Goal: Task Accomplishment & Management: Manage account settings

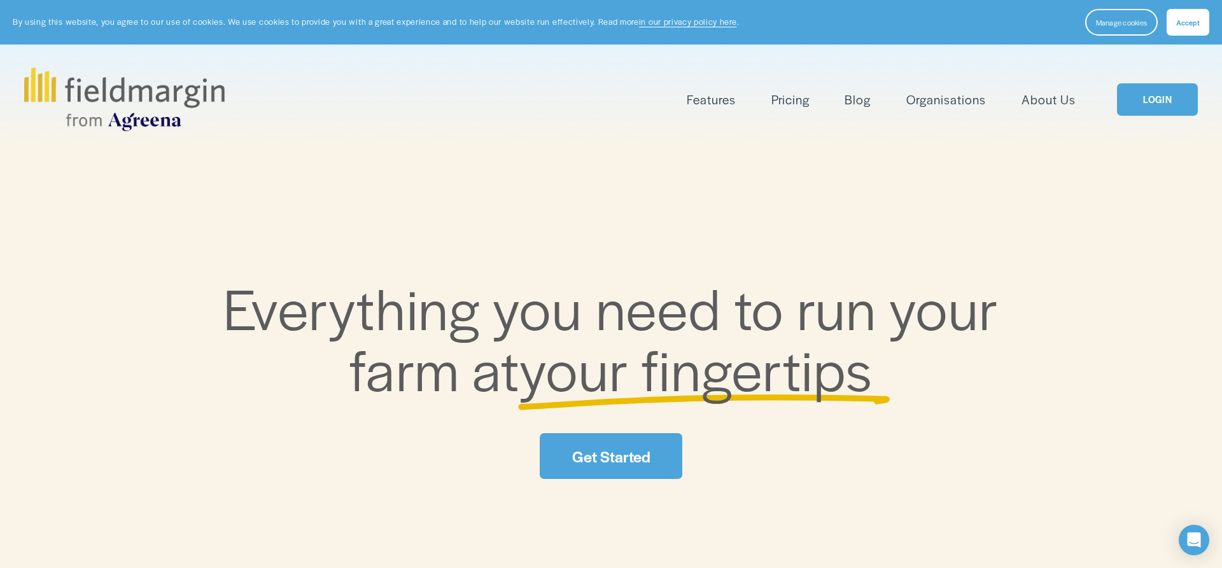
click at [1173, 97] on link "LOGIN" at bounding box center [1157, 99] width 80 height 32
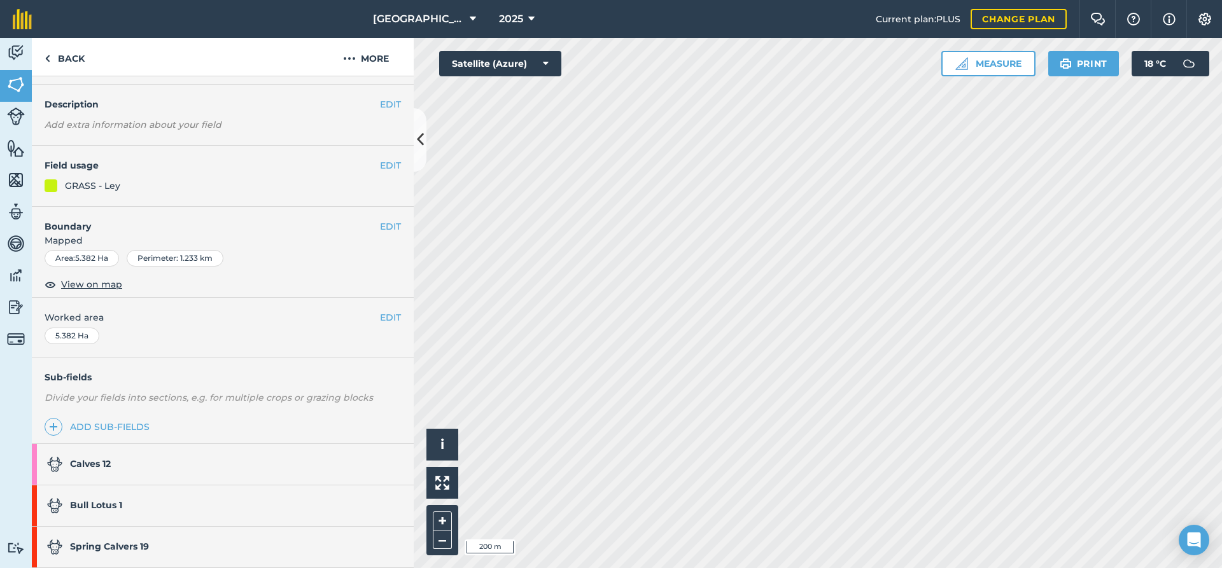
scroll to position [69, 0]
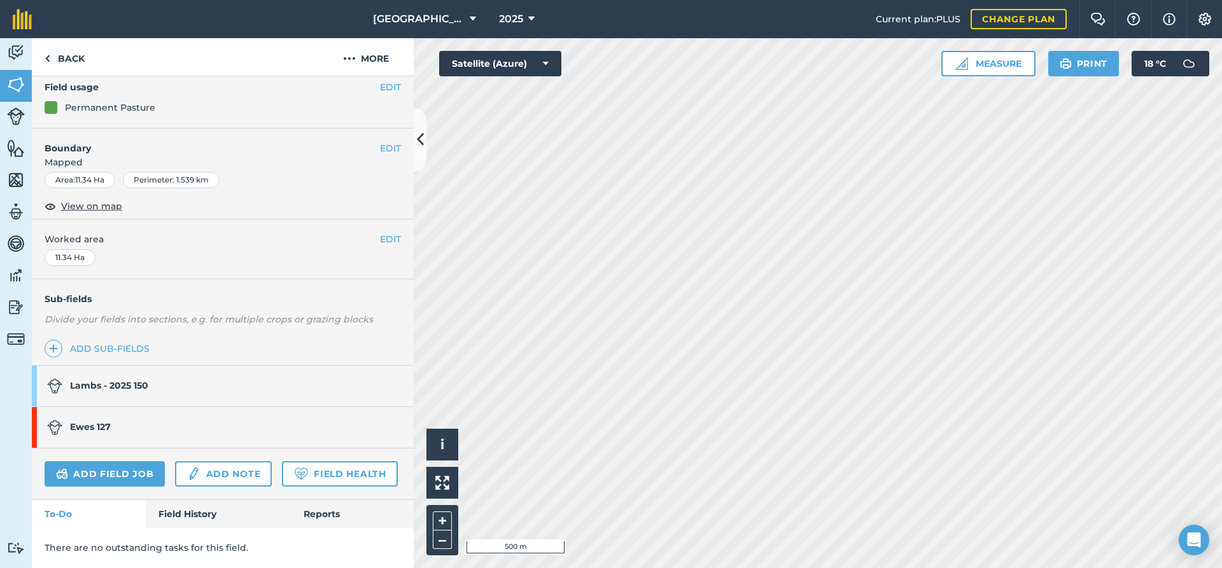
scroll to position [45, 0]
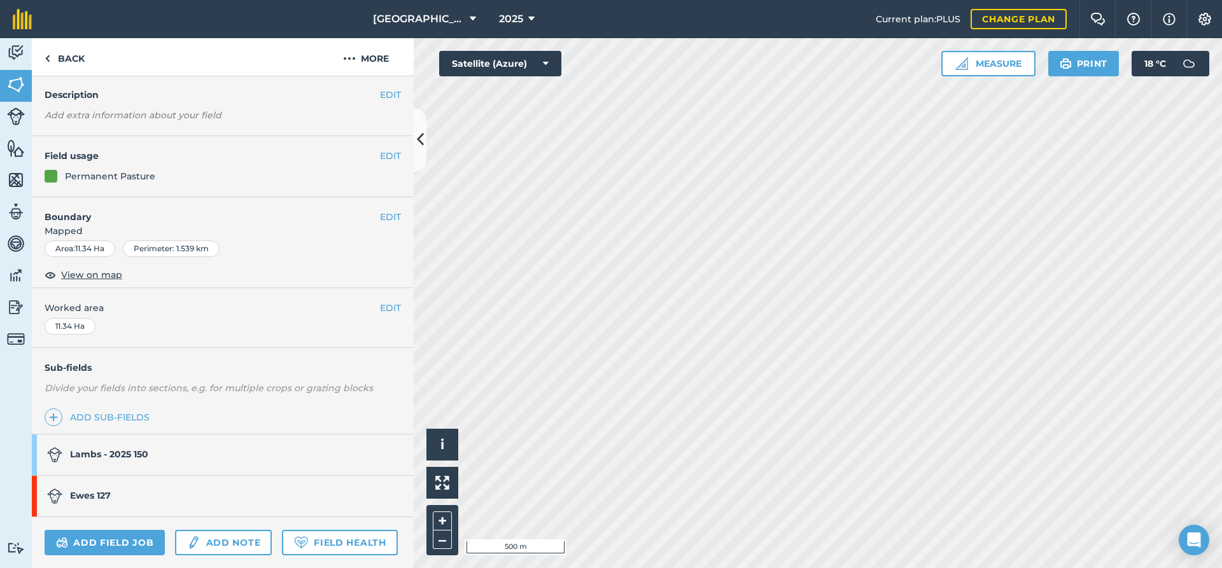
click at [146, 455] on strong "Lambs - 2025 150" at bounding box center [109, 454] width 78 height 11
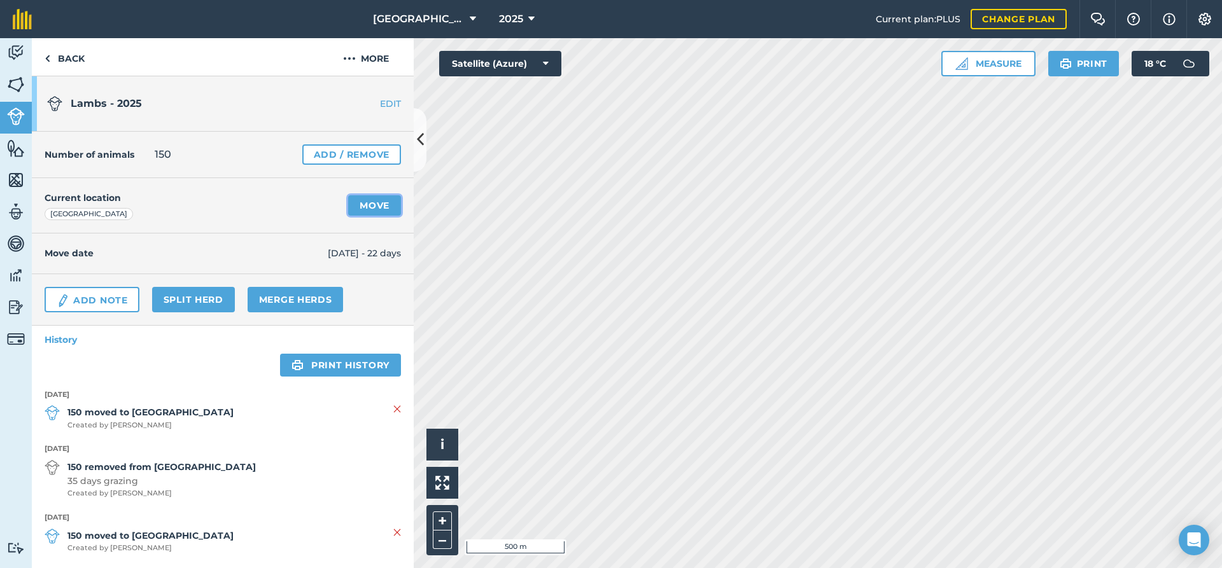
click at [370, 203] on link "Move" at bounding box center [374, 205] width 53 height 20
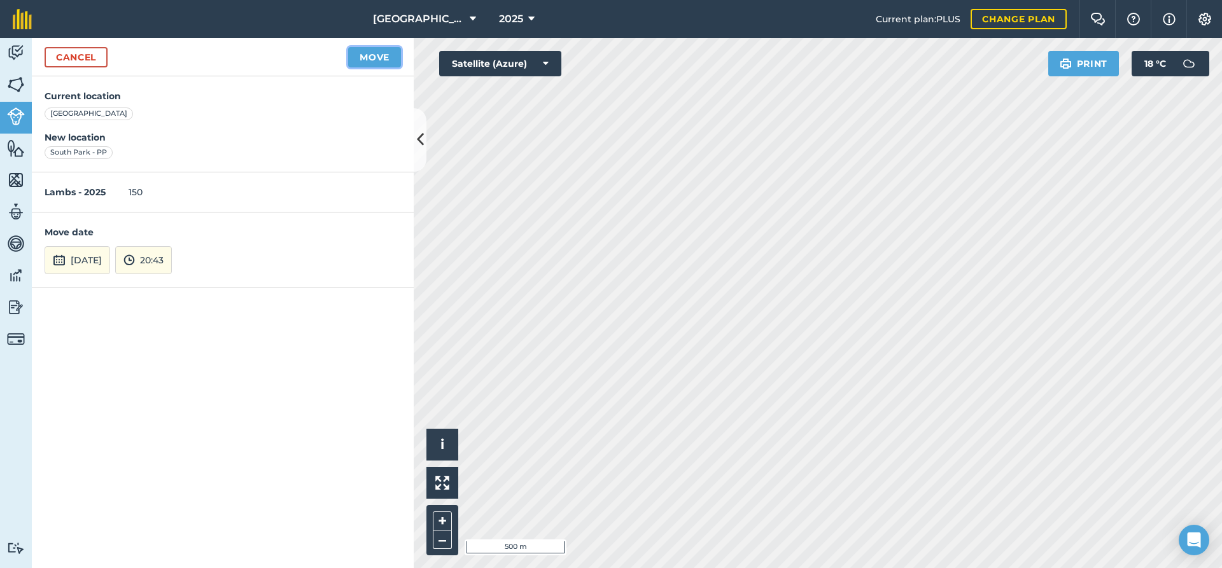
click at [372, 63] on button "Move" at bounding box center [374, 57] width 53 height 20
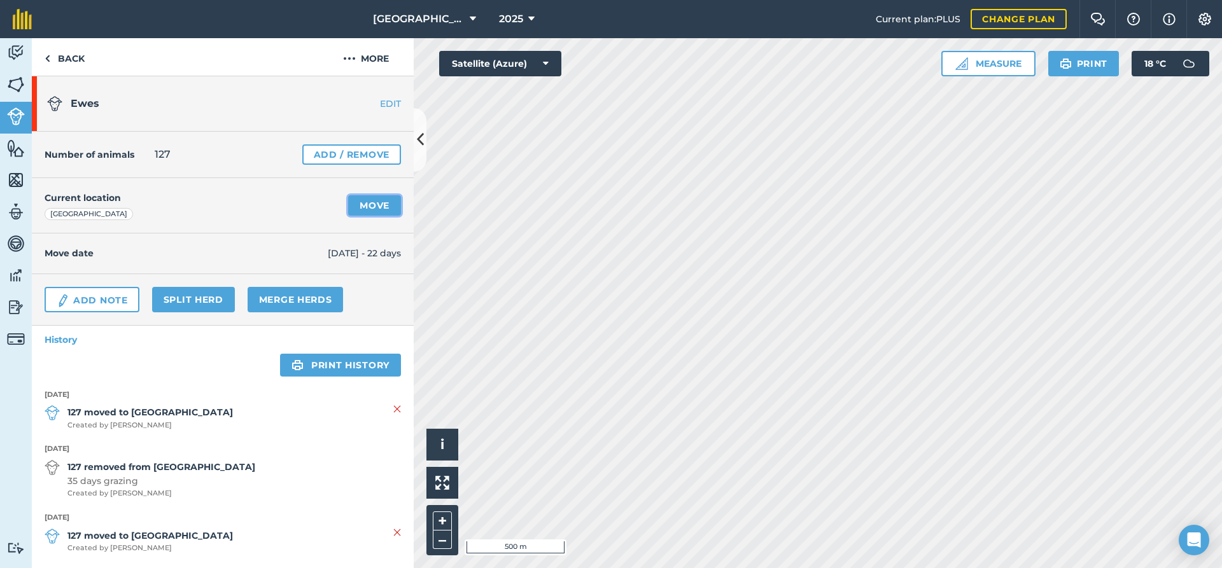
click at [377, 207] on link "Move" at bounding box center [374, 205] width 53 height 20
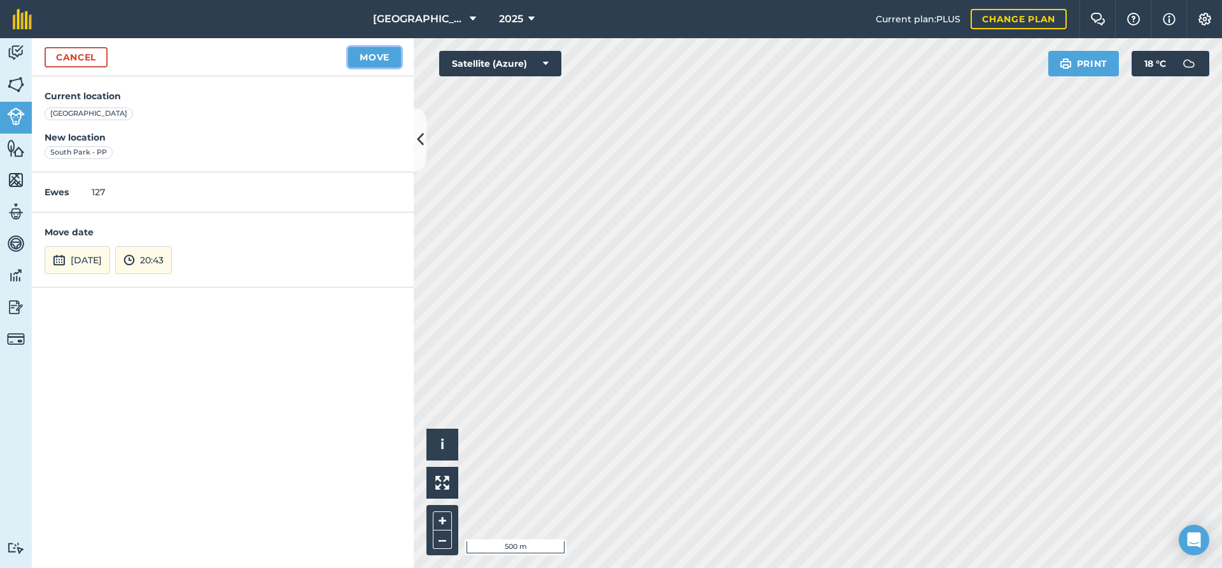
click at [376, 61] on button "Move" at bounding box center [374, 57] width 53 height 20
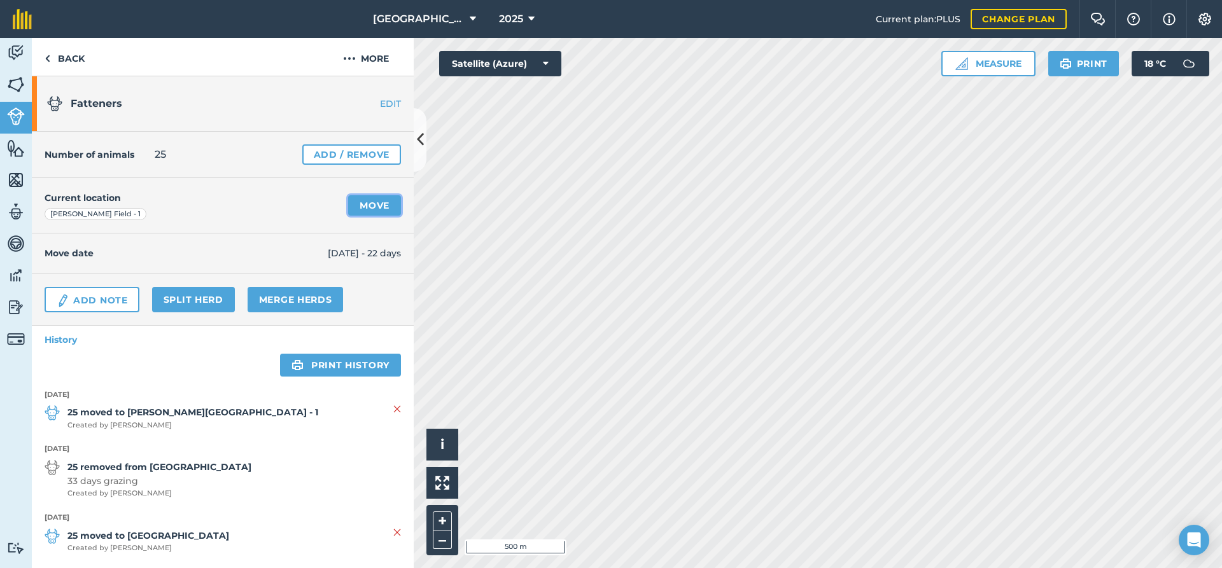
click at [365, 206] on link "Move" at bounding box center [374, 205] width 53 height 20
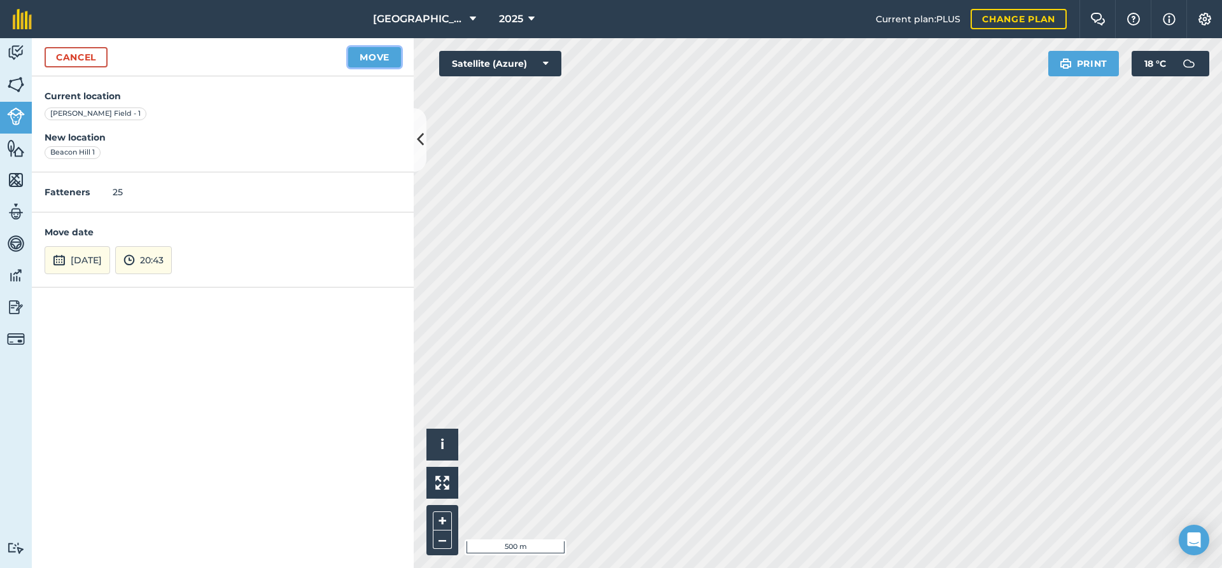
click at [363, 63] on button "Move" at bounding box center [374, 57] width 53 height 20
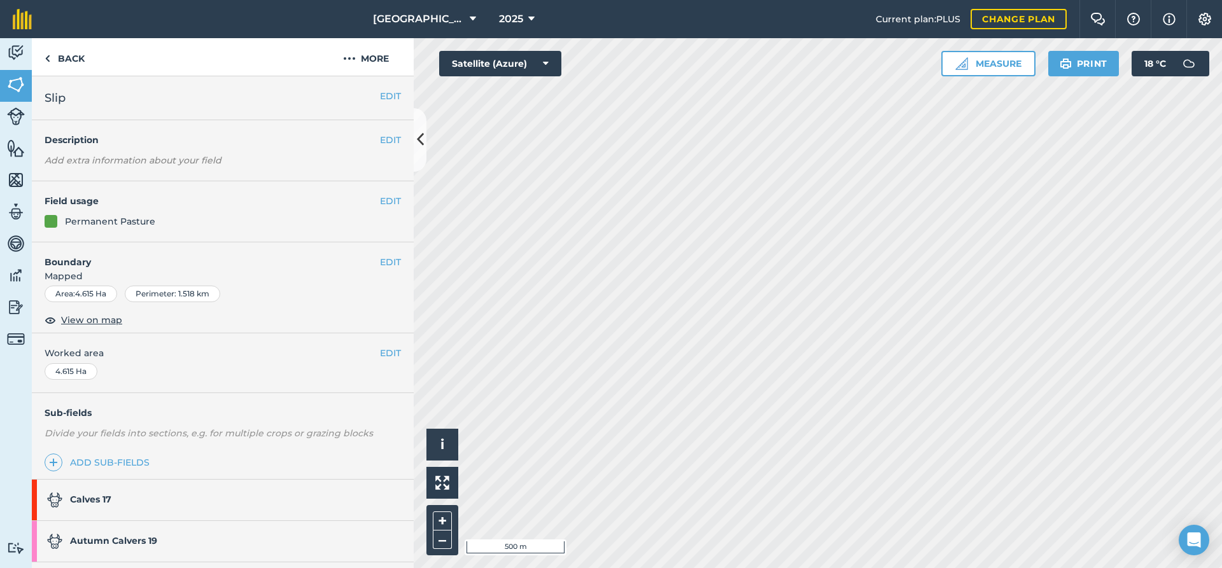
click at [130, 507] on link "Calves 17" at bounding box center [216, 500] width 369 height 41
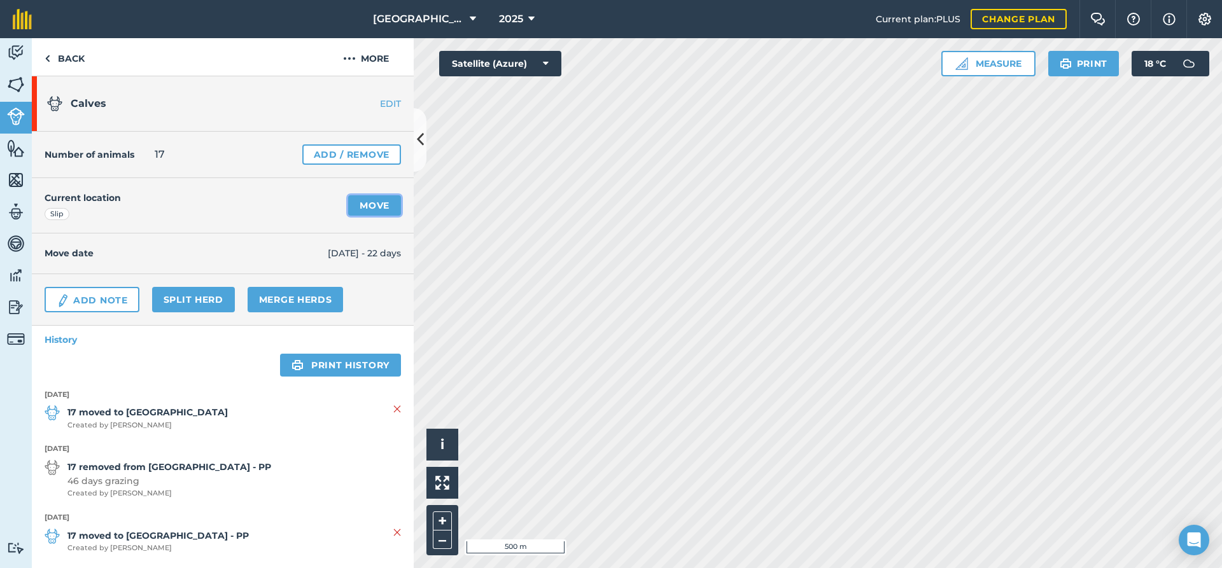
click at [374, 208] on link "Move" at bounding box center [374, 205] width 53 height 20
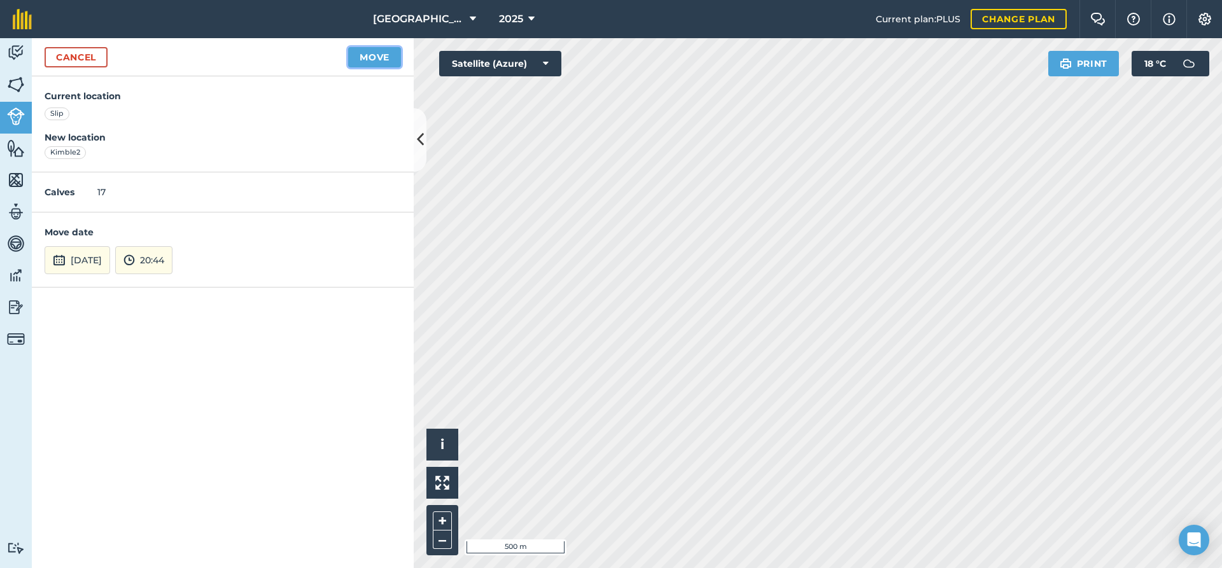
click at [365, 53] on button "Move" at bounding box center [374, 57] width 53 height 20
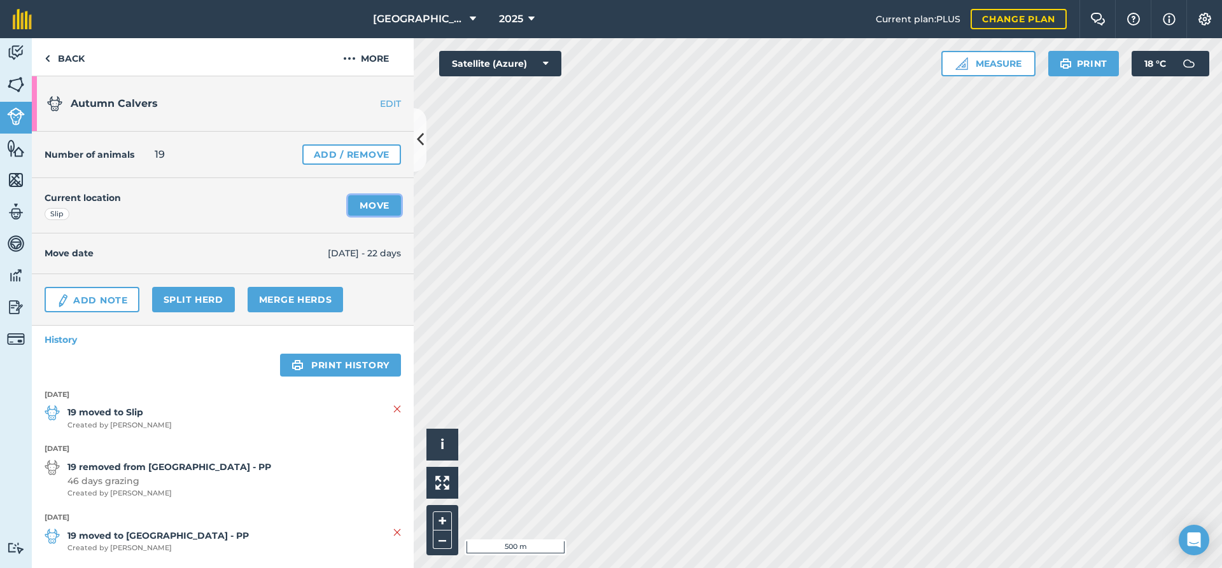
click at [376, 208] on link "Move" at bounding box center [374, 205] width 53 height 20
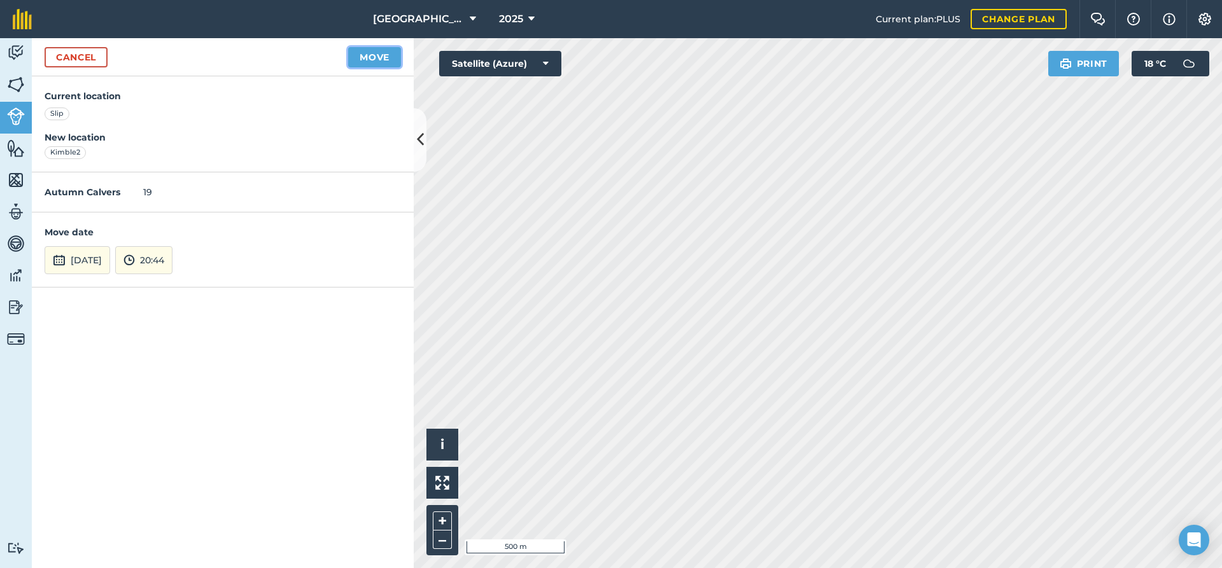
click at [383, 63] on button "Move" at bounding box center [374, 57] width 53 height 20
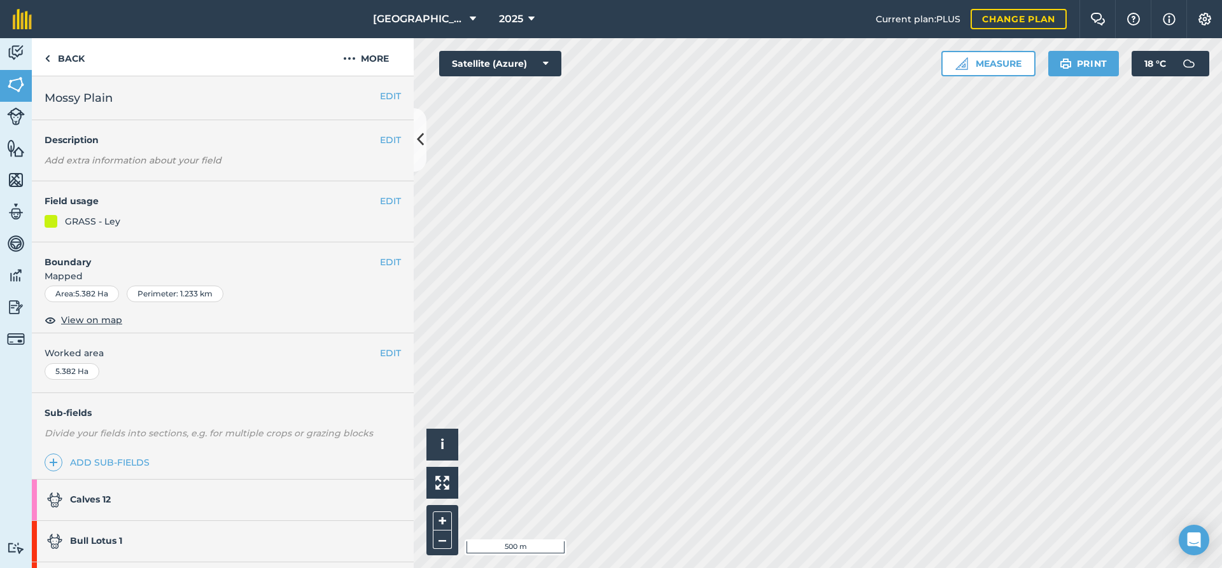
click at [185, 491] on link "Calves 12" at bounding box center [216, 500] width 369 height 41
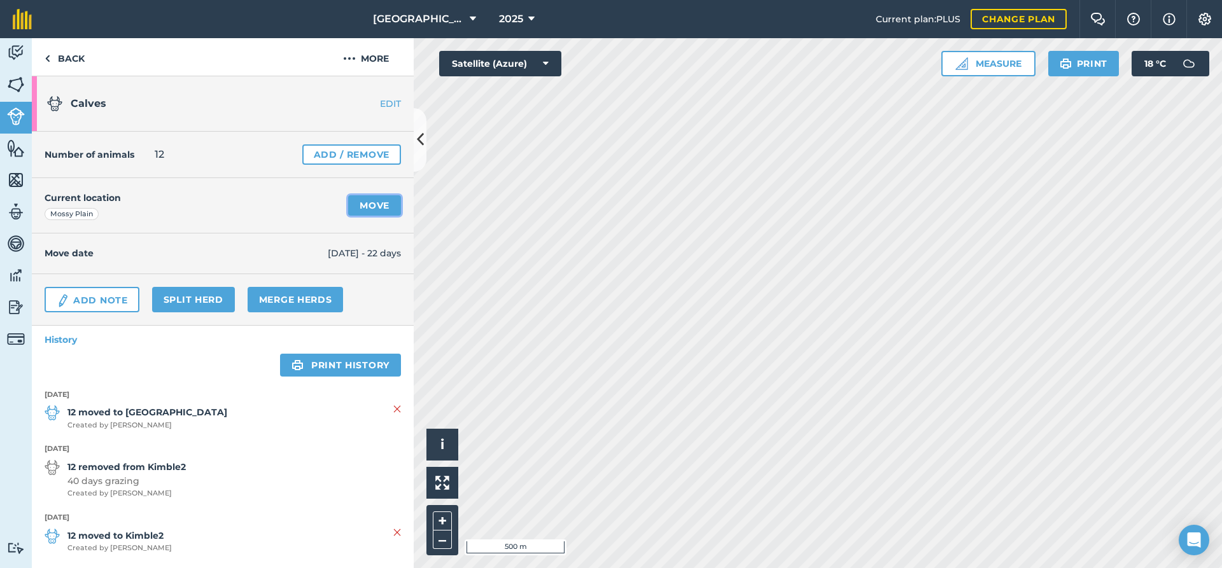
click at [365, 211] on link "Move" at bounding box center [374, 205] width 53 height 20
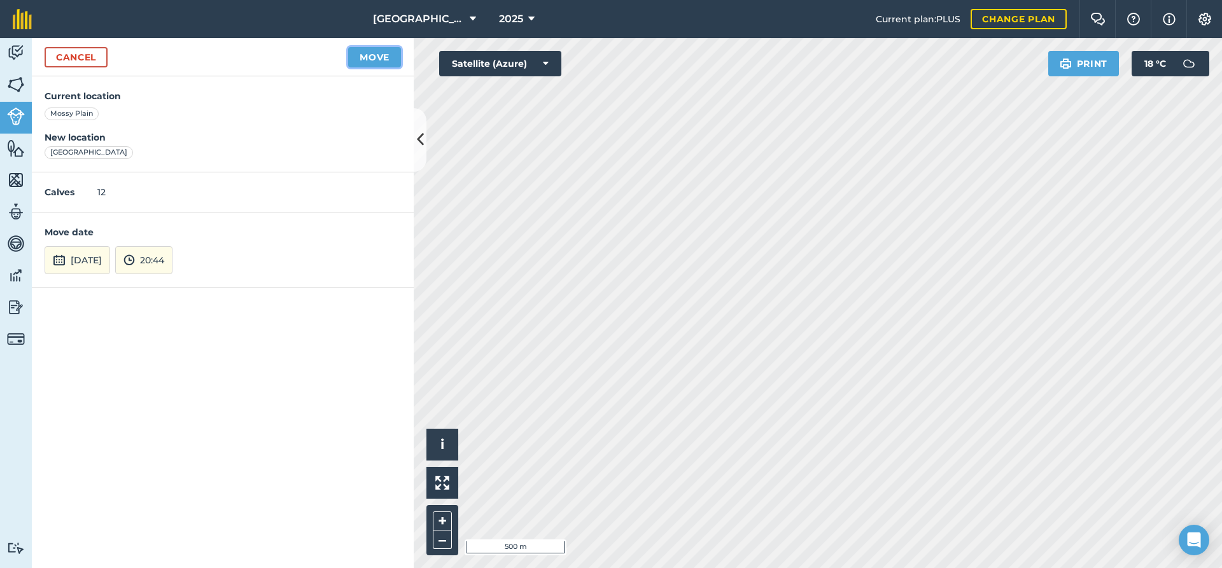
click at [376, 53] on button "Move" at bounding box center [374, 57] width 53 height 20
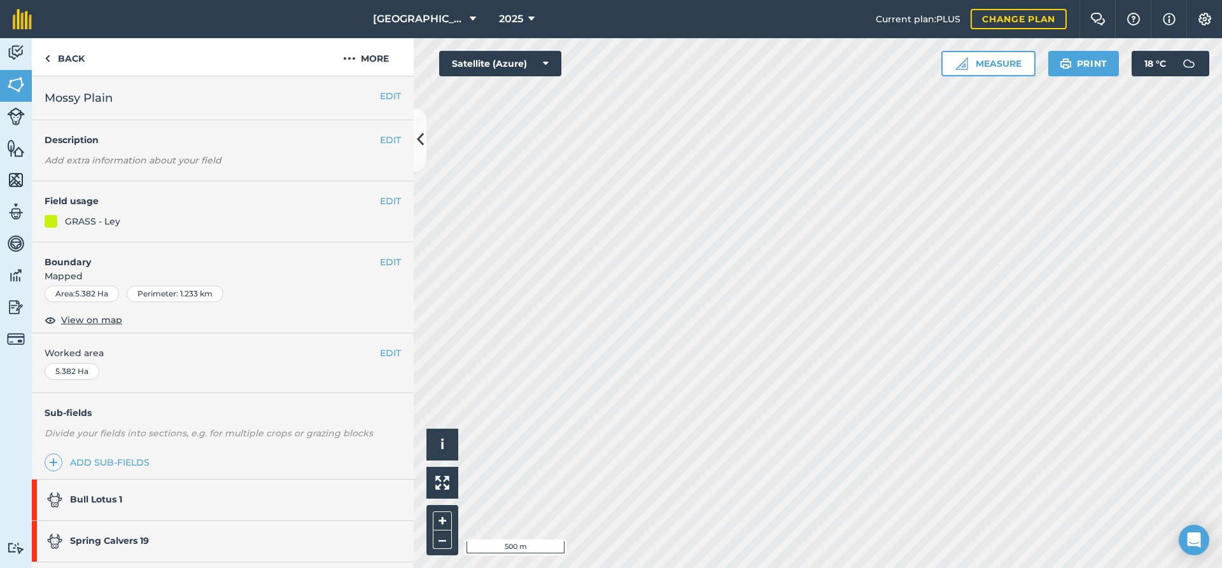
click at [160, 510] on link "Bull Lotus 1" at bounding box center [216, 500] width 369 height 41
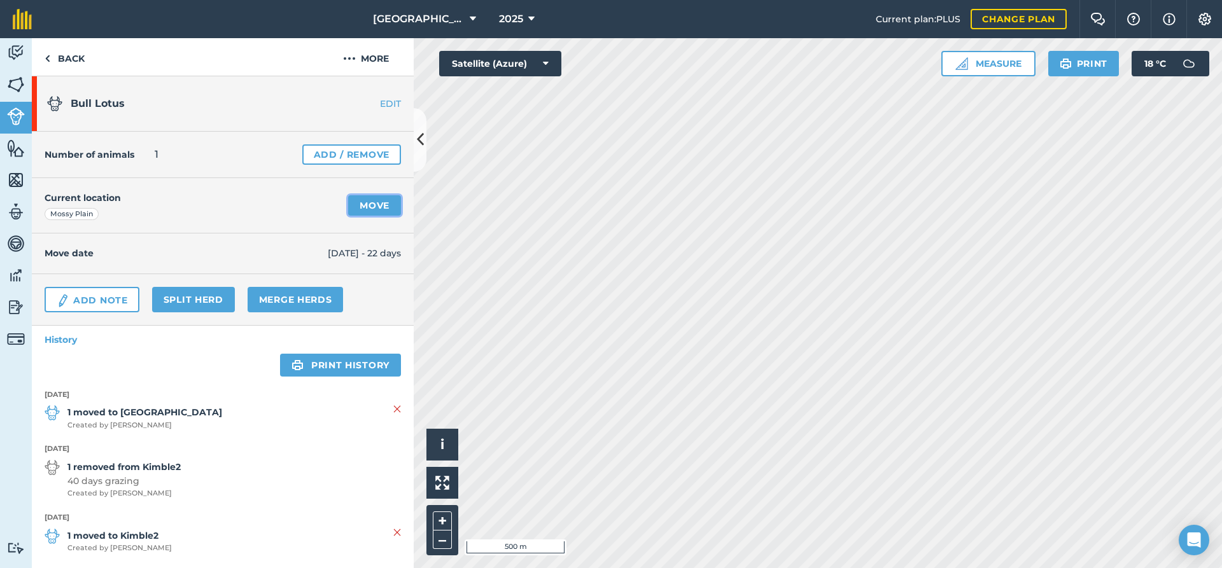
click at [356, 207] on link "Move" at bounding box center [374, 205] width 53 height 20
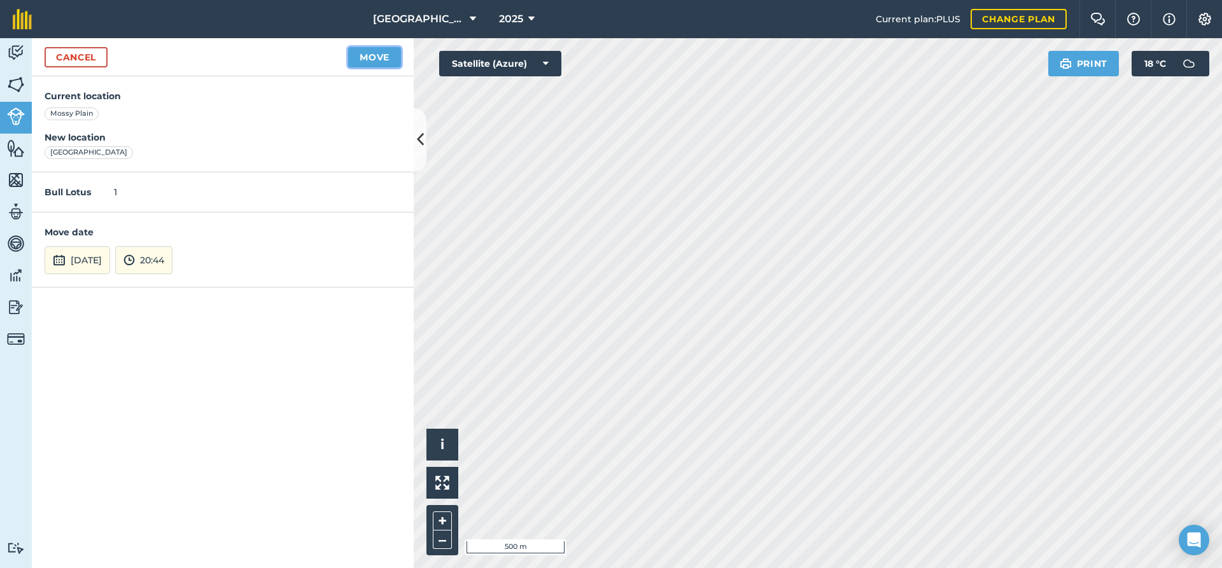
click at [377, 63] on button "Move" at bounding box center [374, 57] width 53 height 20
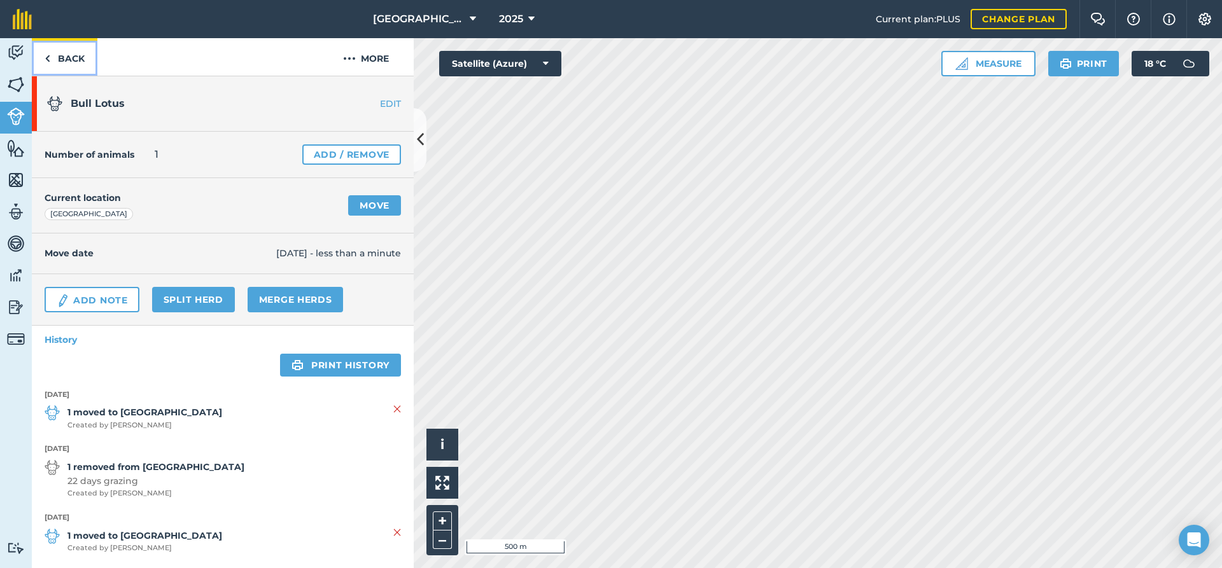
click at [52, 57] on link "Back" at bounding box center [65, 57] width 66 height 38
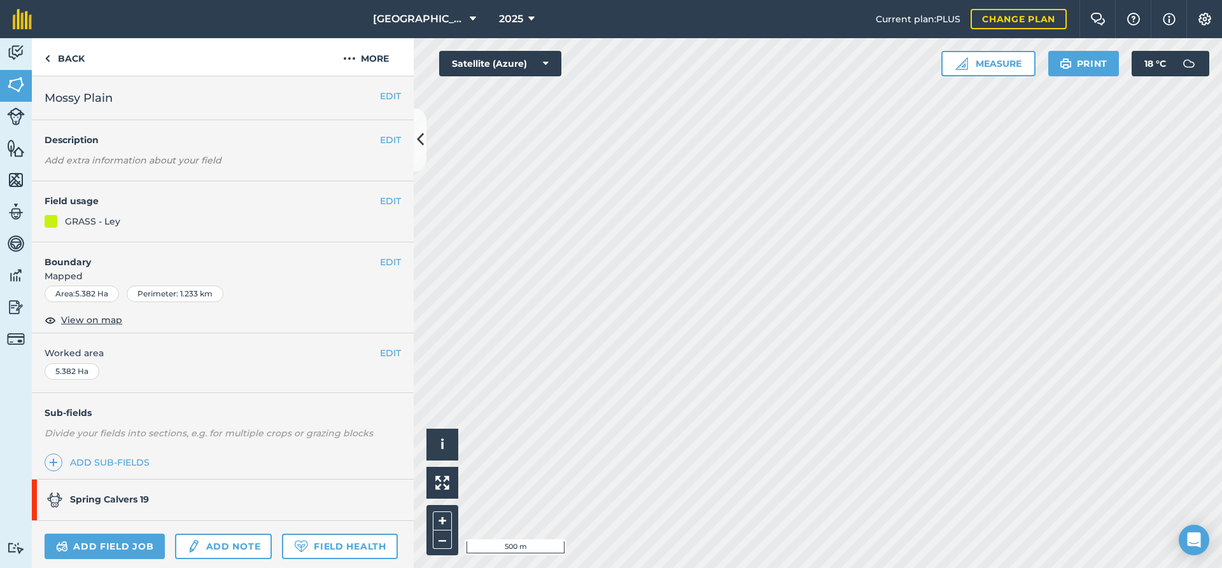
click at [160, 491] on link "Spring Calvers 19" at bounding box center [216, 500] width 369 height 41
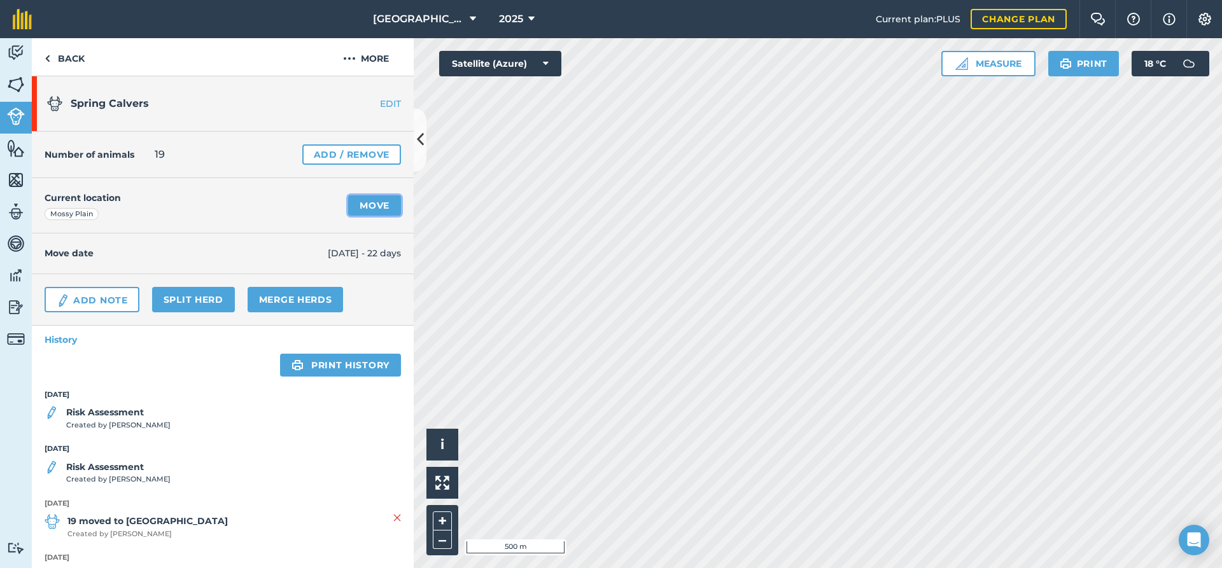
click at [369, 204] on link "Move" at bounding box center [374, 205] width 53 height 20
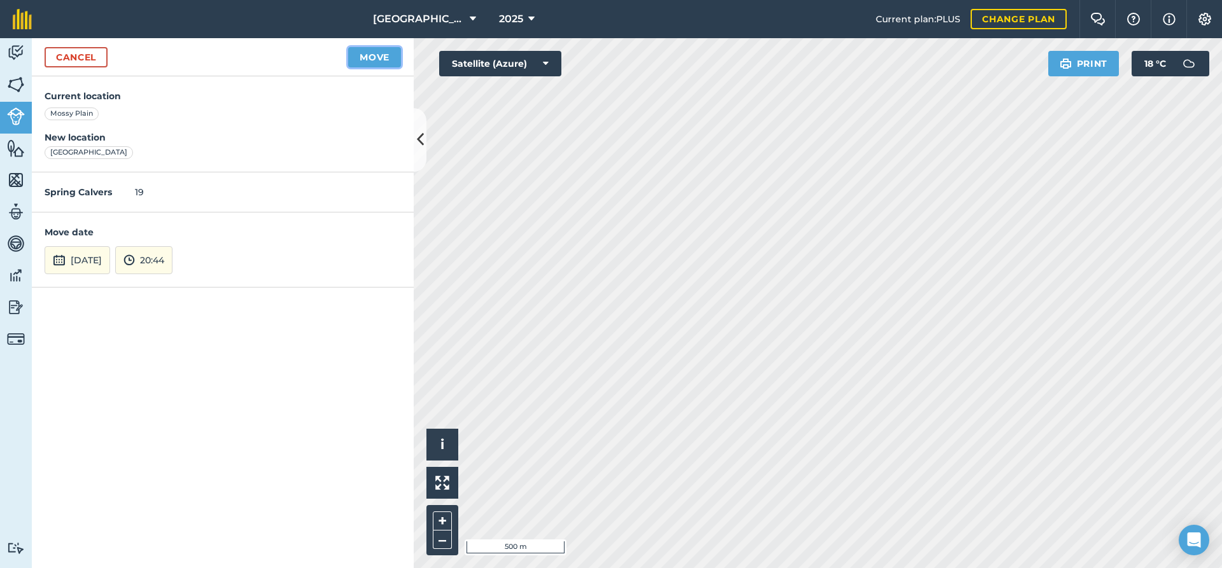
click at [374, 60] on button "Move" at bounding box center [374, 57] width 53 height 20
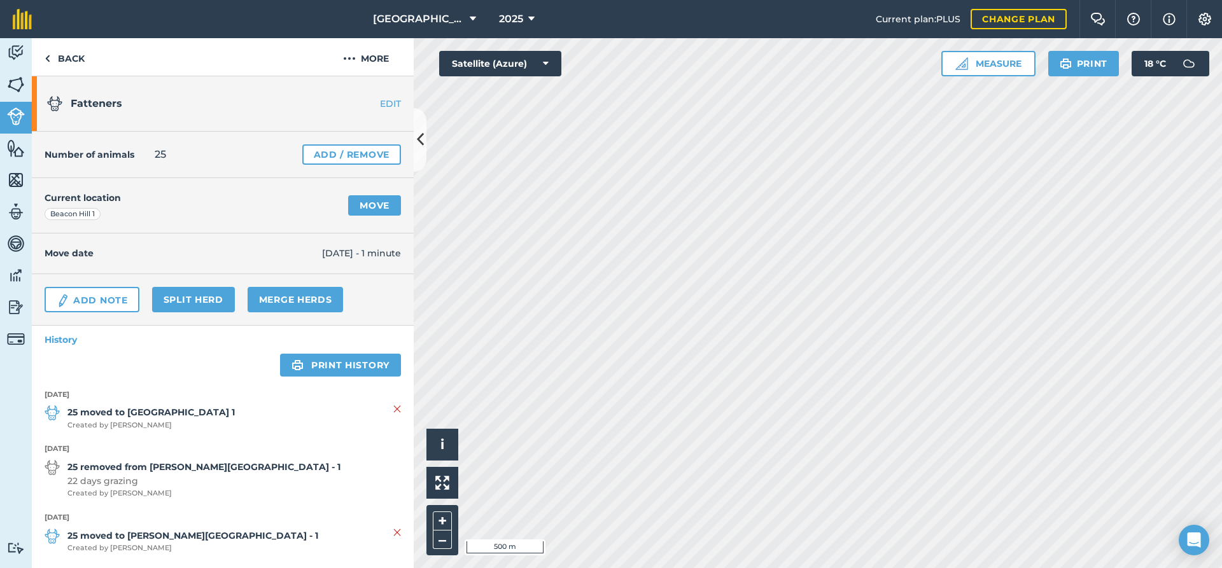
click at [334, 144] on div "Number of animals 25 Add / Remove" at bounding box center [223, 155] width 382 height 46
click at [334, 157] on link "Add / Remove" at bounding box center [351, 154] width 99 height 20
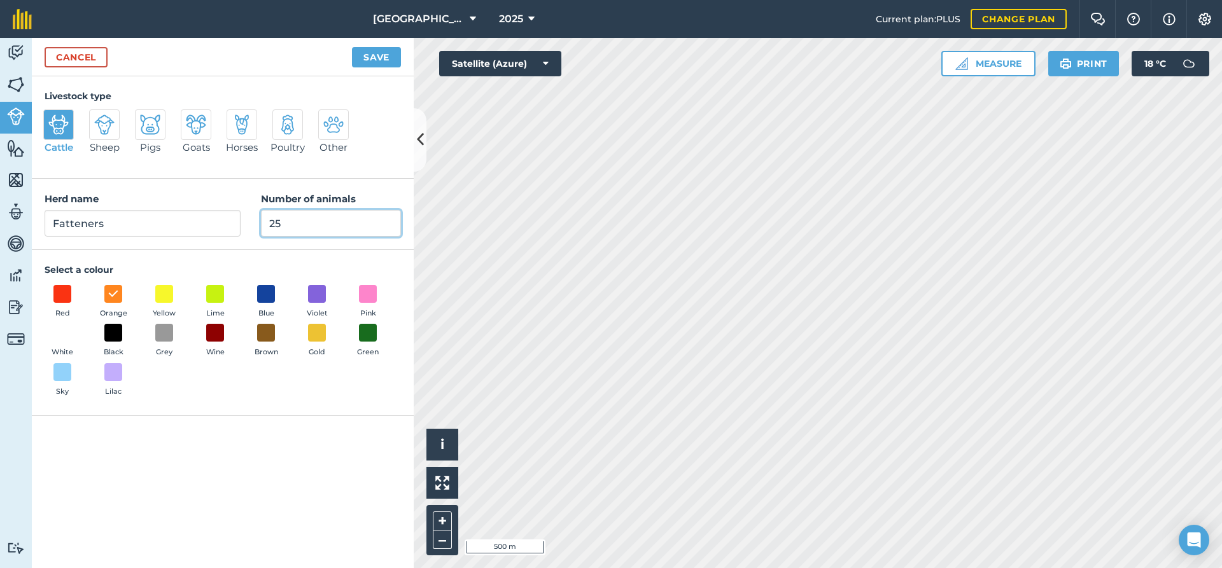
click at [307, 223] on input "25" at bounding box center [331, 223] width 140 height 27
type input "24"
click at [376, 61] on button "Save" at bounding box center [376, 57] width 49 height 20
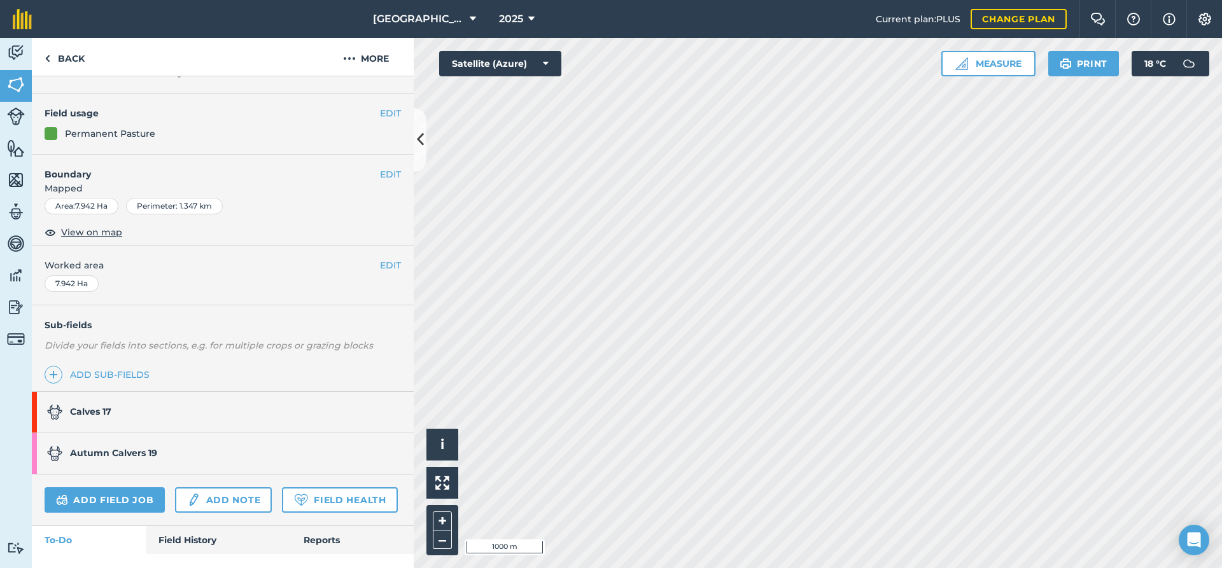
scroll to position [114, 0]
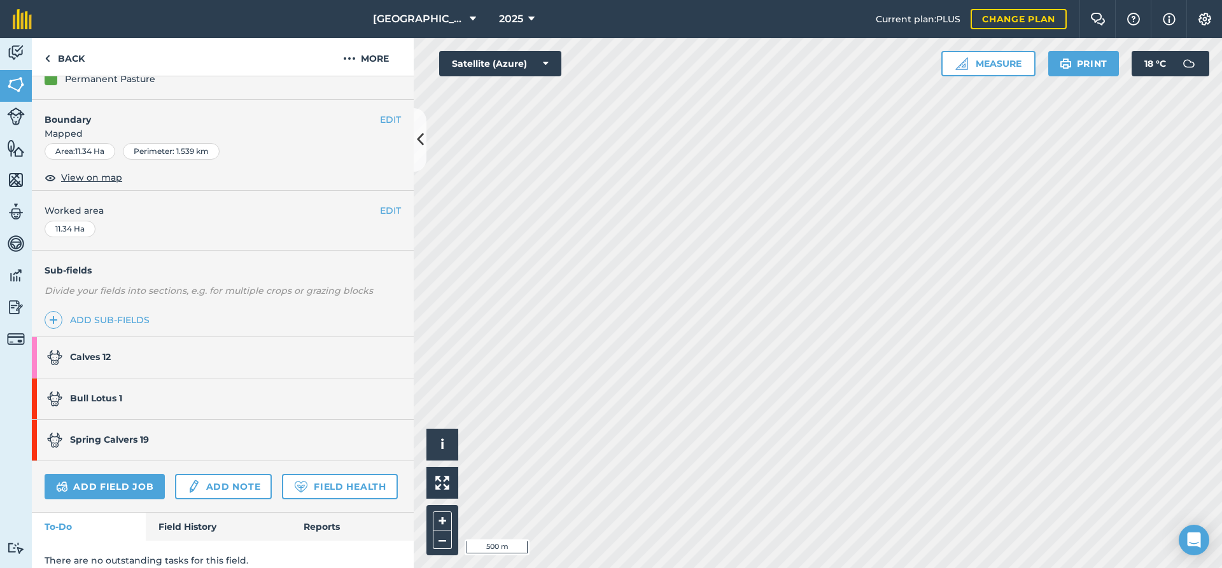
scroll to position [156, 0]
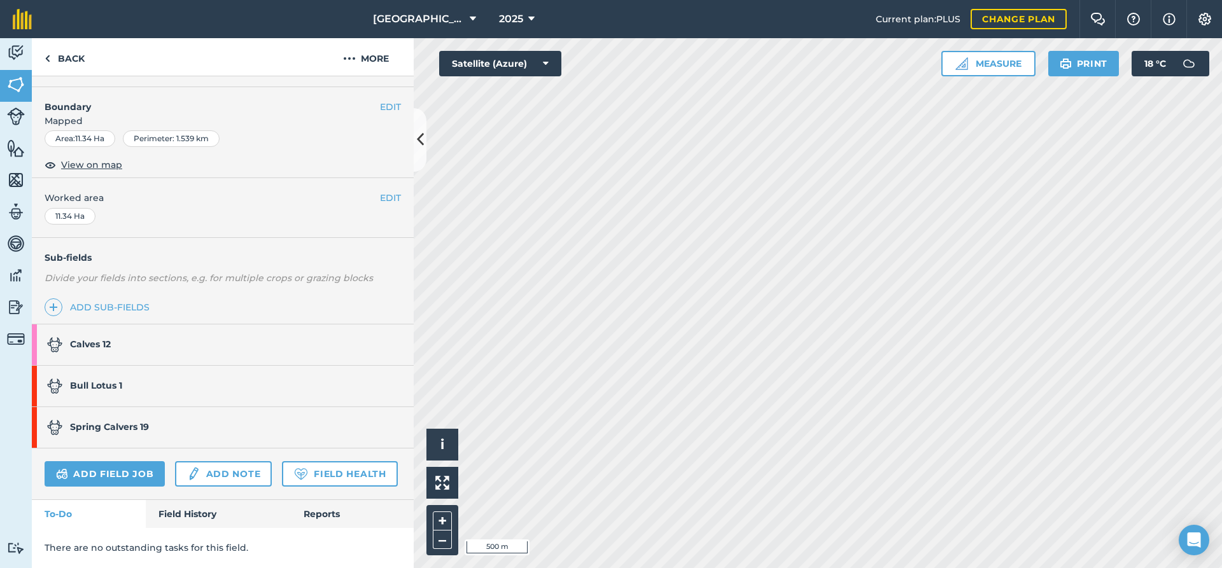
click at [104, 381] on strong "Bull Lotus 1" at bounding box center [96, 385] width 52 height 11
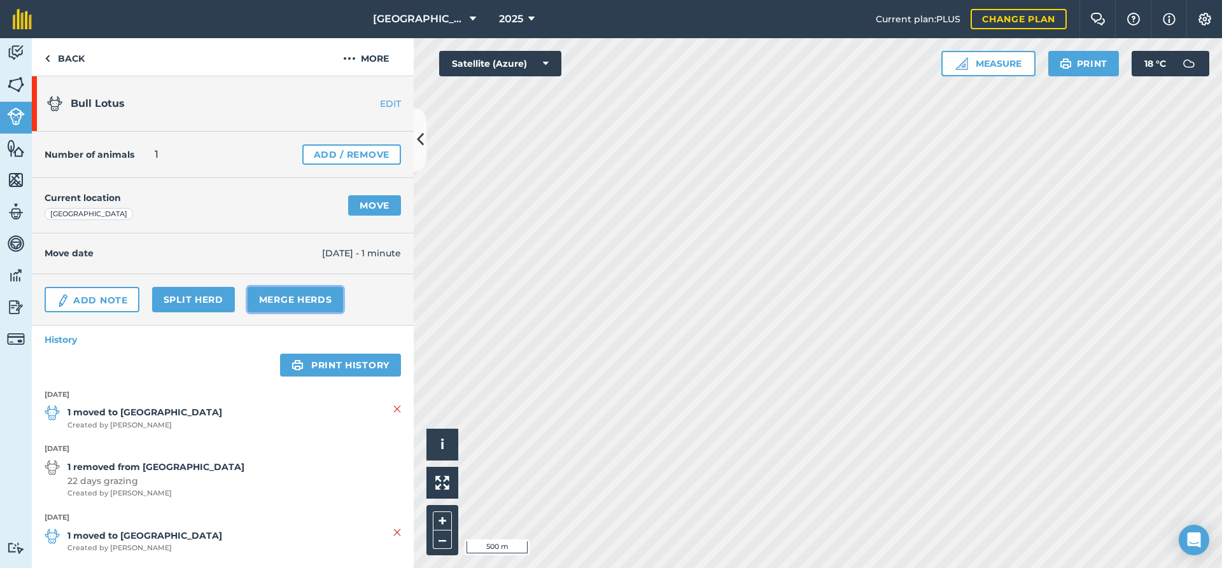
click at [292, 296] on link "Merge Herds" at bounding box center [296, 299] width 96 height 25
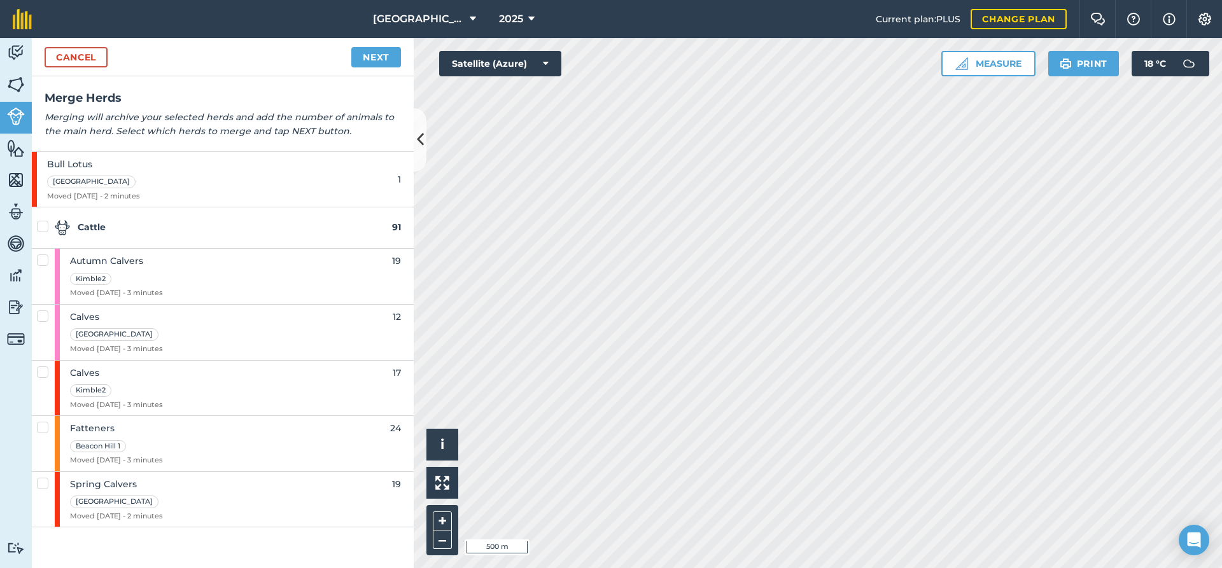
click at [41, 477] on label at bounding box center [44, 477] width 15 height 0
click at [41, 483] on input "checkbox" at bounding box center [41, 481] width 8 height 8
checkbox input "true"
click at [43, 310] on label at bounding box center [44, 310] width 15 height 0
click at [43, 314] on input "checkbox" at bounding box center [41, 314] width 8 height 8
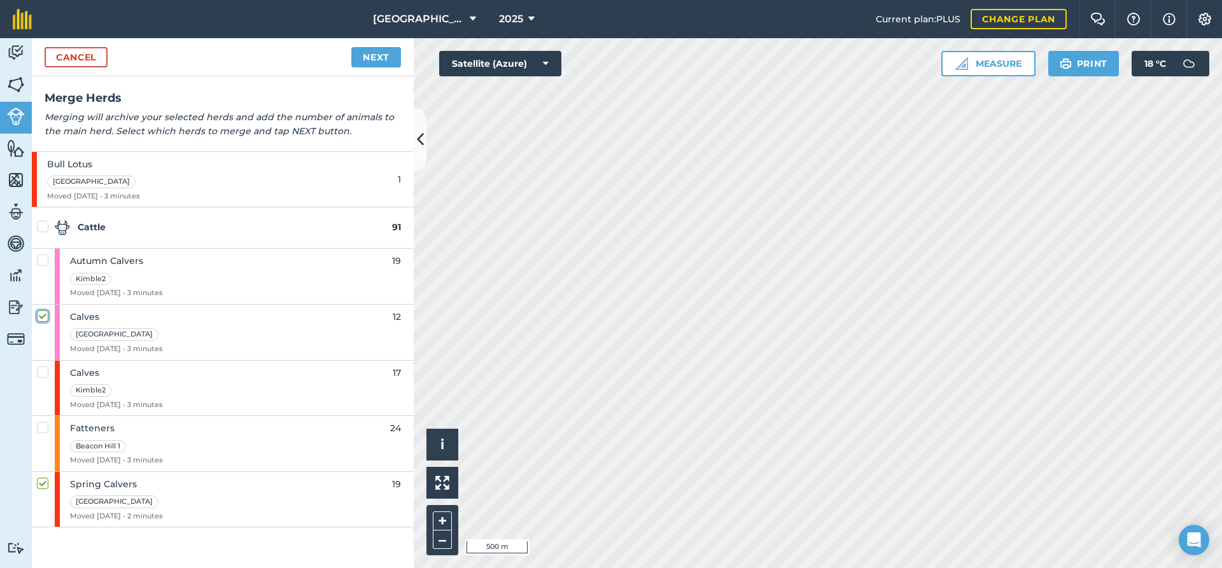
checkbox input "true"
click at [377, 66] on link "Next" at bounding box center [376, 57] width 50 height 20
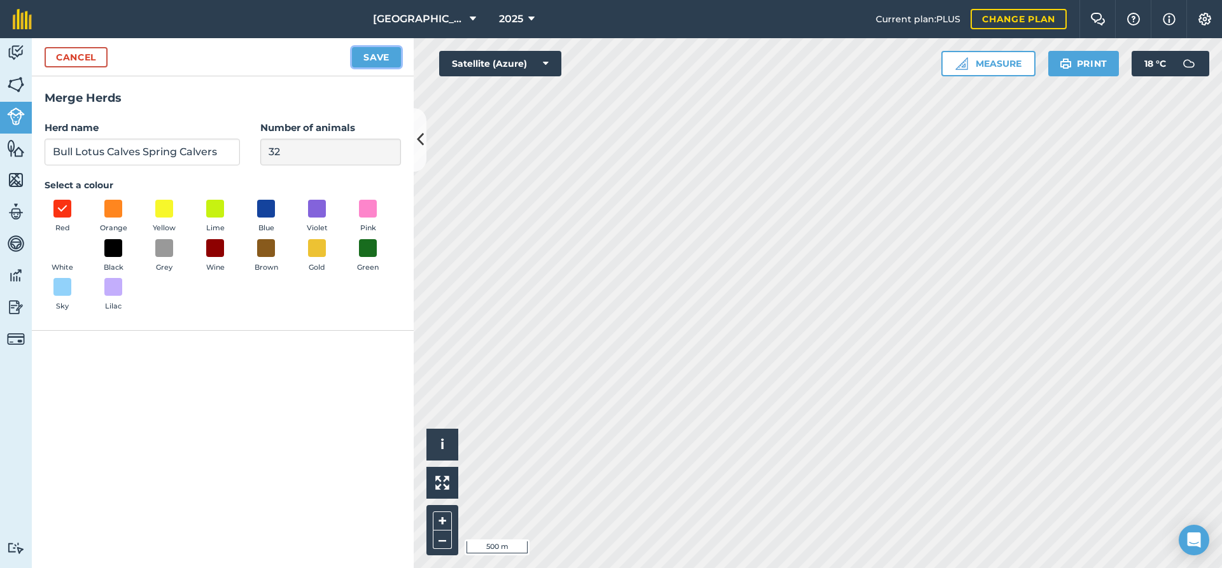
click at [382, 59] on button "Save" at bounding box center [376, 57] width 49 height 20
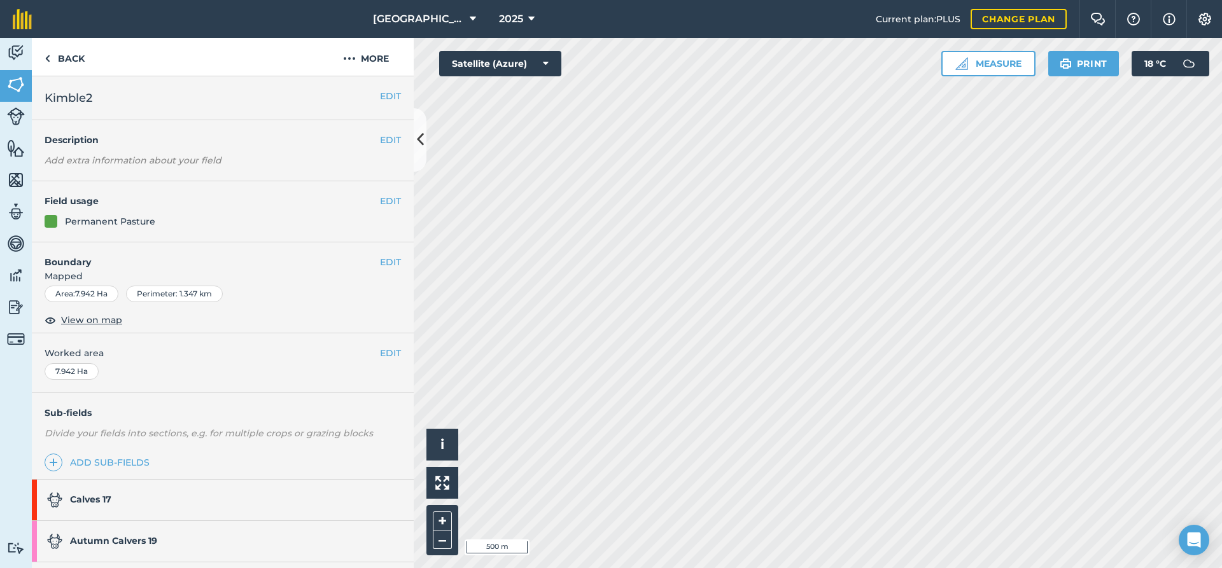
click at [108, 504] on strong "Calves 17" at bounding box center [90, 499] width 41 height 11
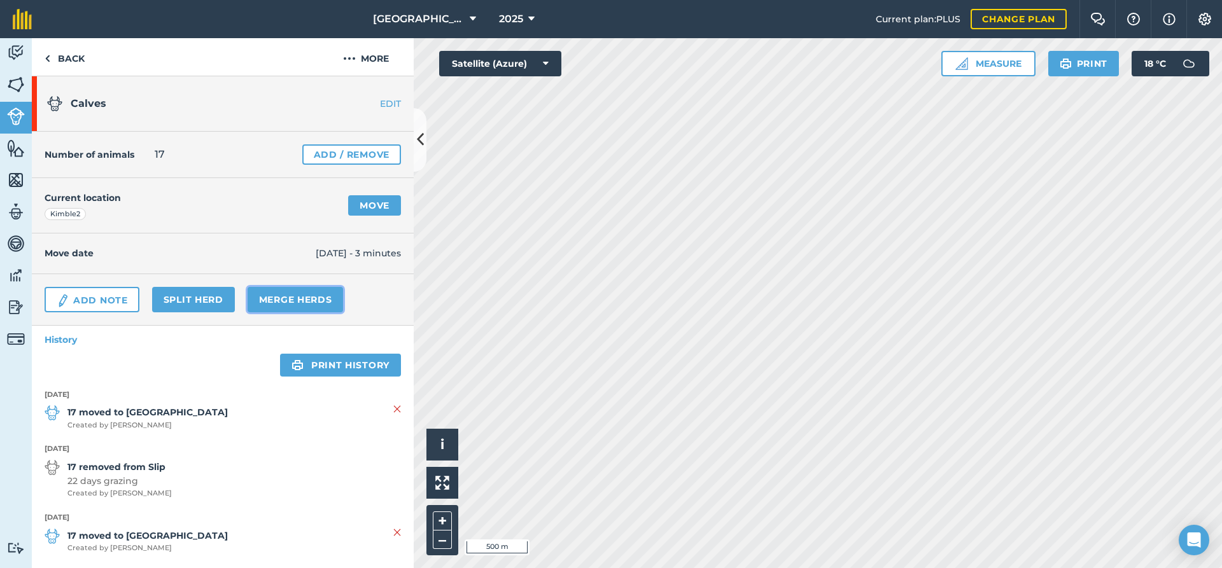
click at [264, 299] on link "Merge Herds" at bounding box center [296, 299] width 96 height 25
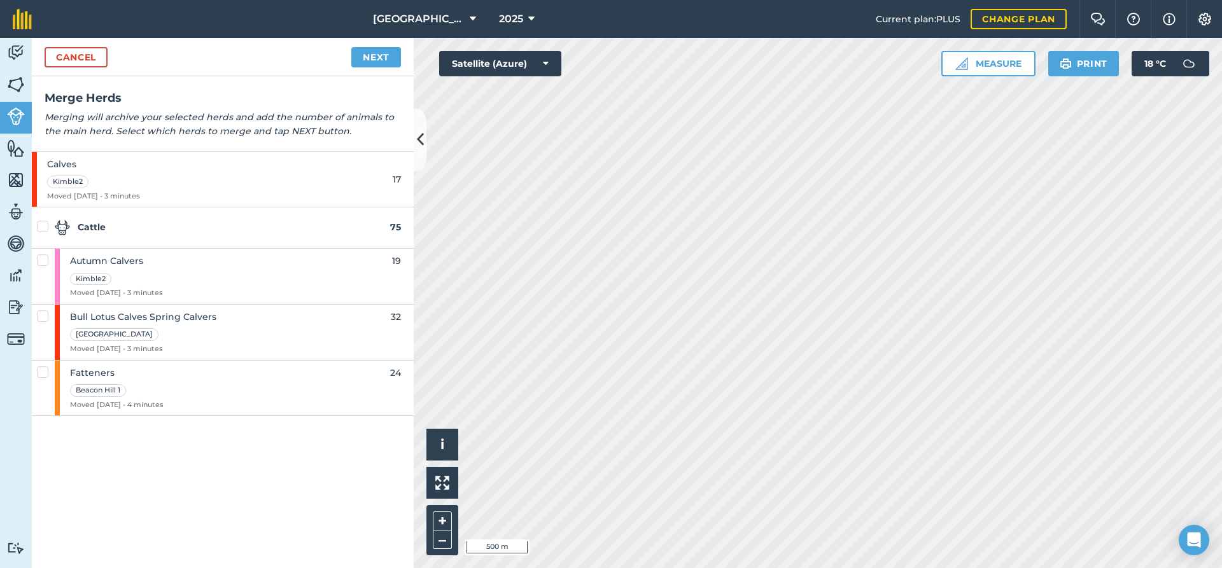
click at [44, 254] on label at bounding box center [44, 254] width 15 height 0
click at [44, 262] on input "checkbox" at bounding box center [41, 258] width 8 height 8
checkbox input "true"
click at [369, 55] on link "Next" at bounding box center [376, 57] width 50 height 20
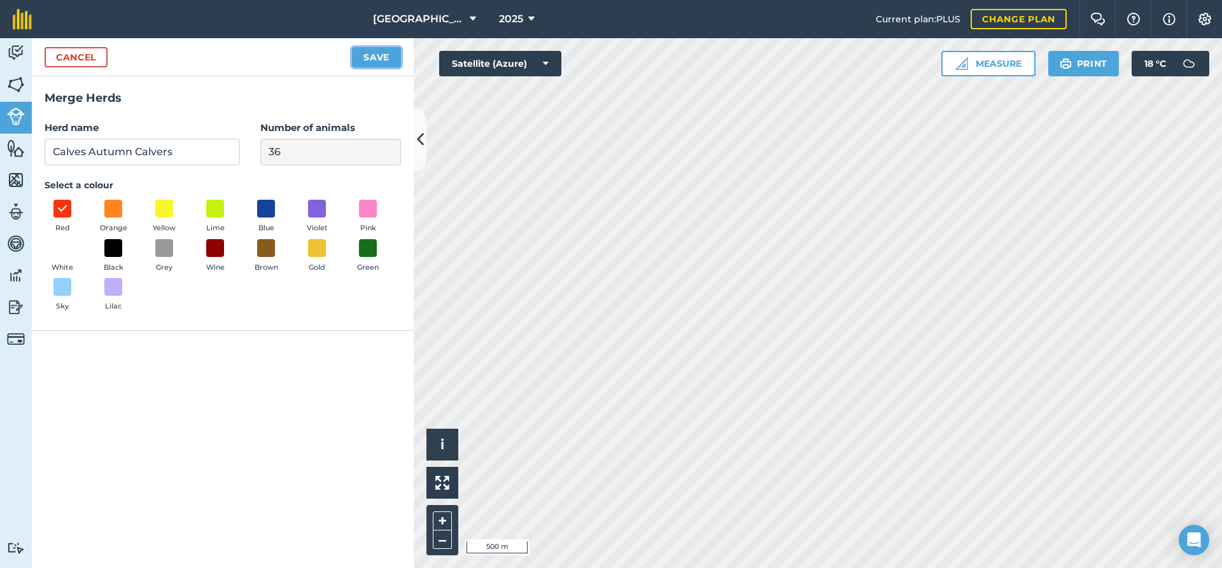
click at [372, 63] on button "Save" at bounding box center [376, 57] width 49 height 20
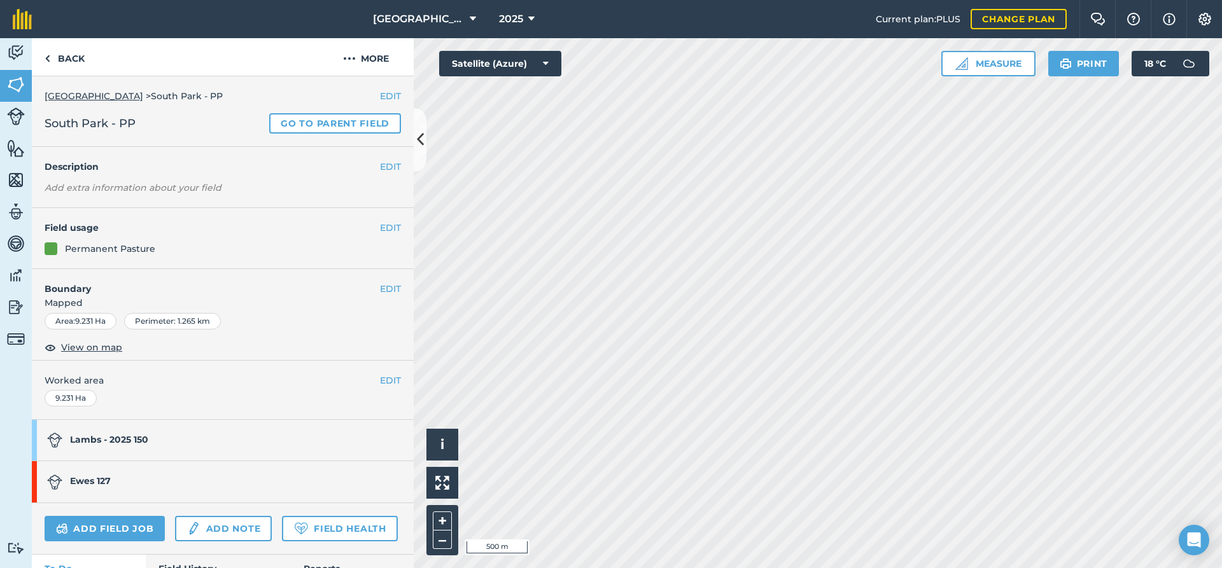
click at [160, 445] on link "Lambs - 2025 150" at bounding box center [216, 440] width 369 height 41
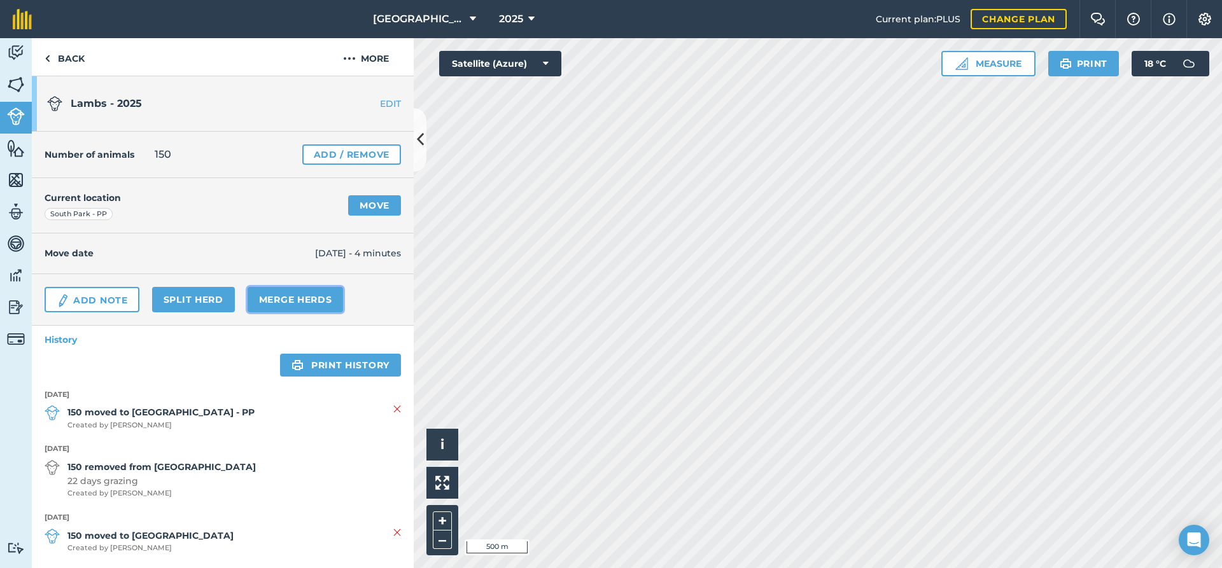
click at [309, 303] on link "Merge Herds" at bounding box center [296, 299] width 96 height 25
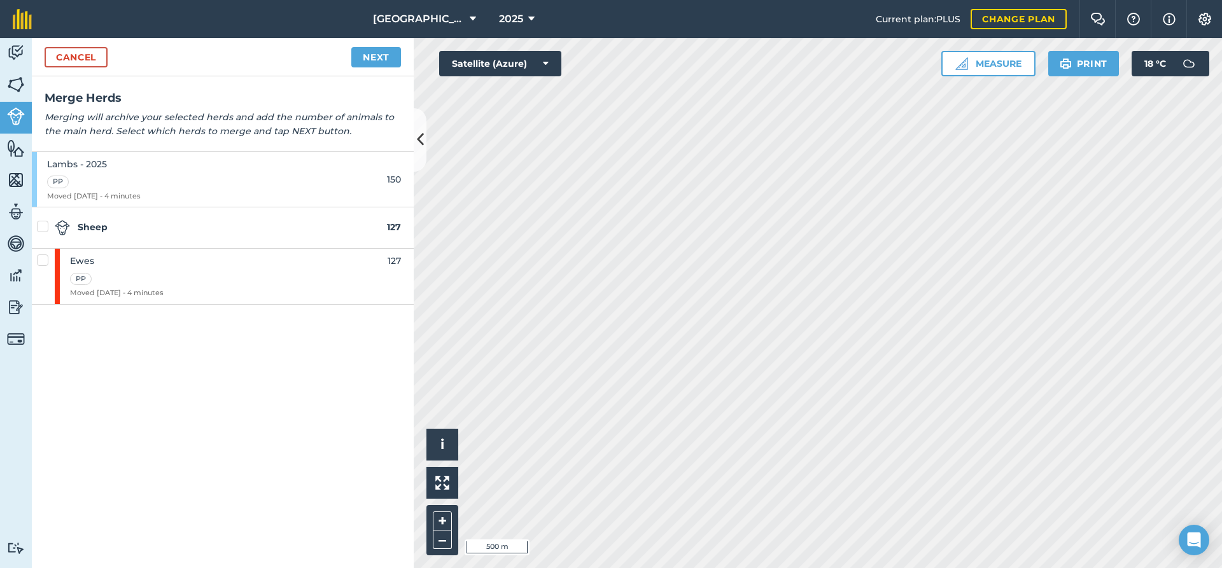
click at [44, 254] on label at bounding box center [44, 254] width 15 height 0
click at [44, 262] on input "checkbox" at bounding box center [41, 258] width 8 height 8
checkbox input "true"
click at [384, 61] on link "Next" at bounding box center [376, 57] width 50 height 20
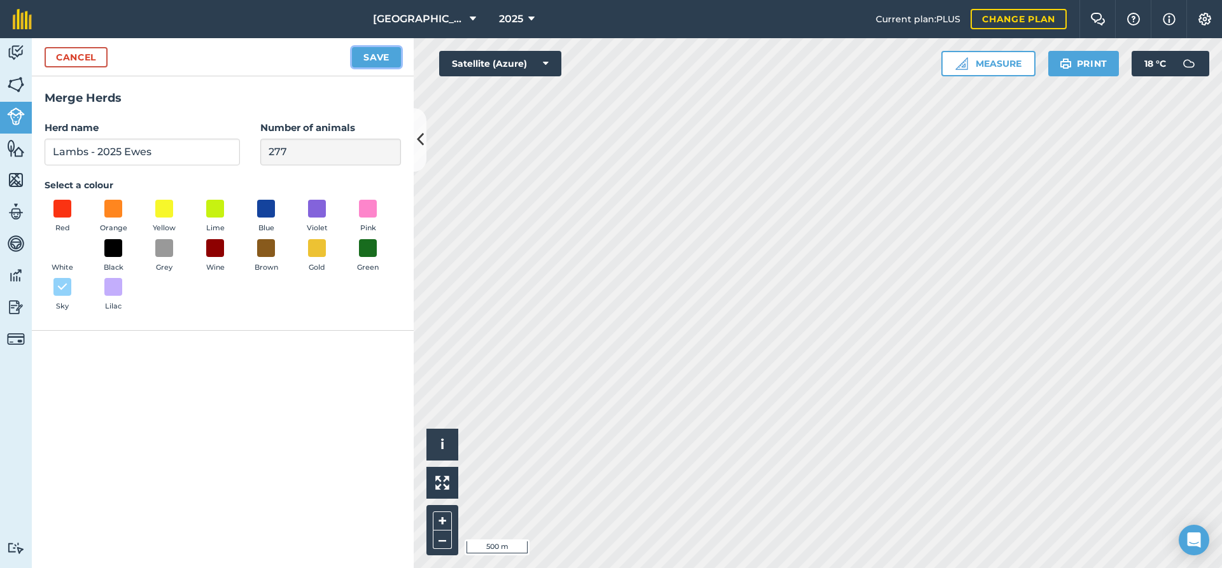
click at [374, 53] on button "Save" at bounding box center [376, 57] width 49 height 20
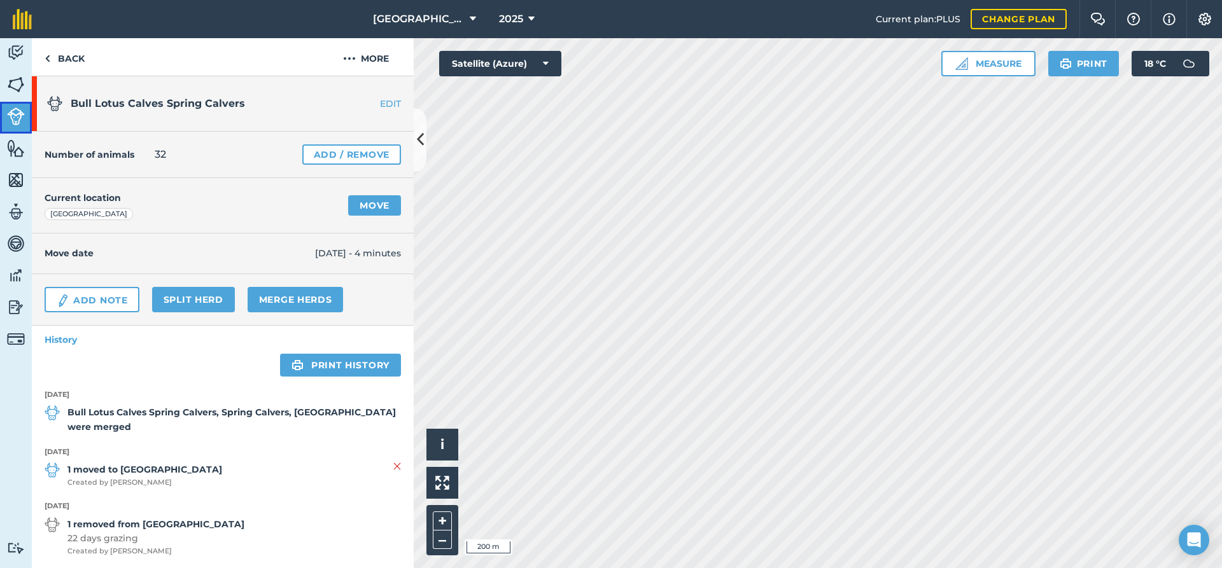
click at [17, 115] on img at bounding box center [16, 117] width 18 height 18
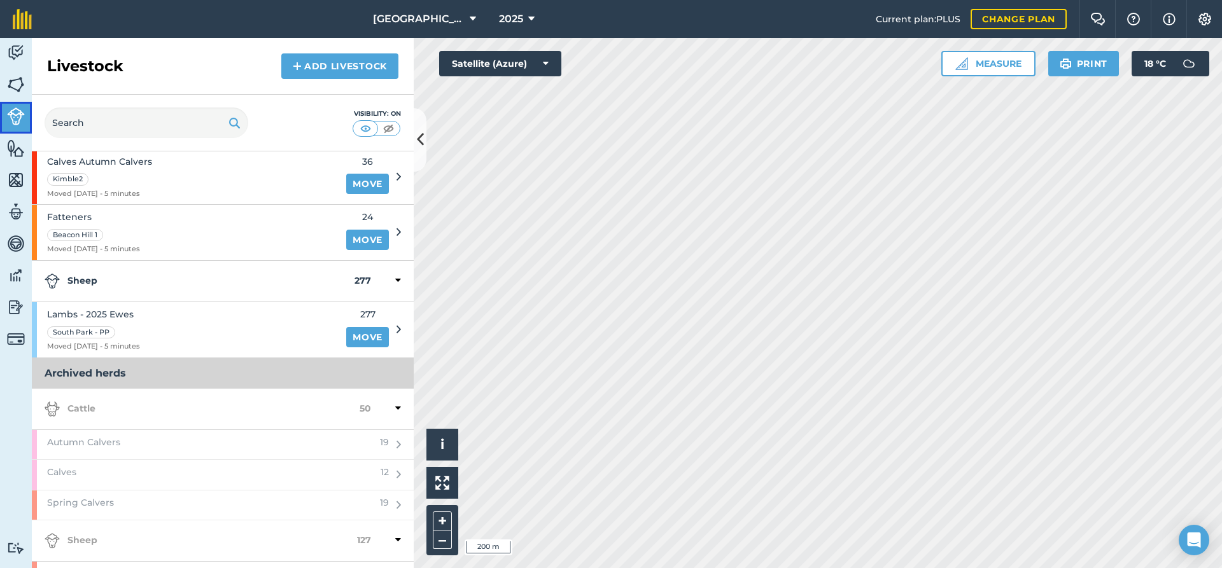
scroll to position [164, 0]
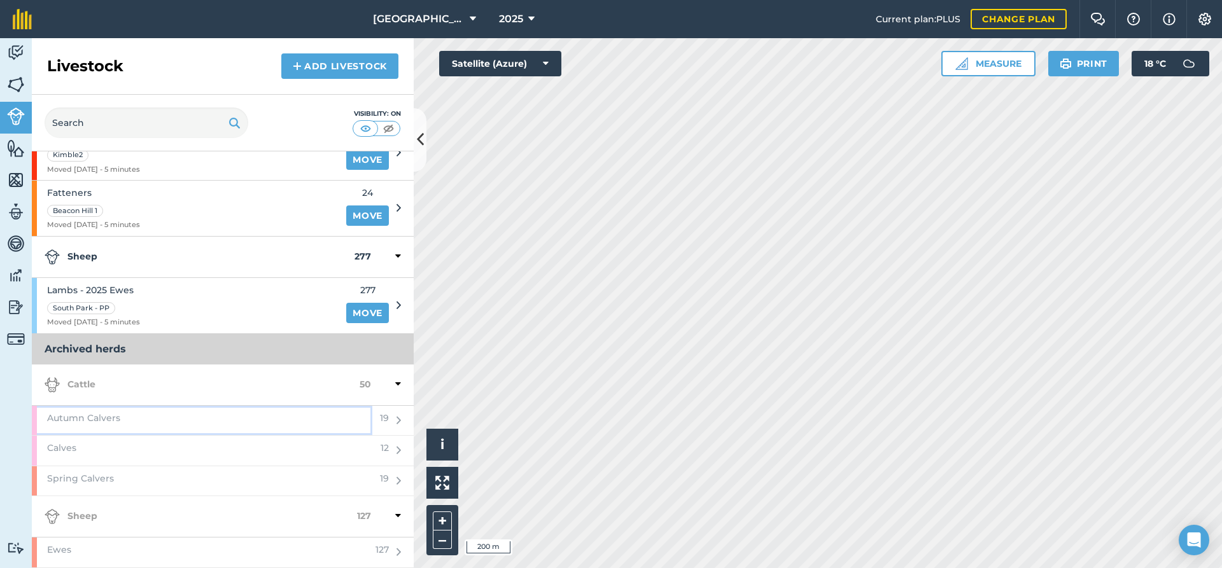
click at [99, 423] on span "Autumn Calvers" at bounding box center [83, 418] width 73 height 14
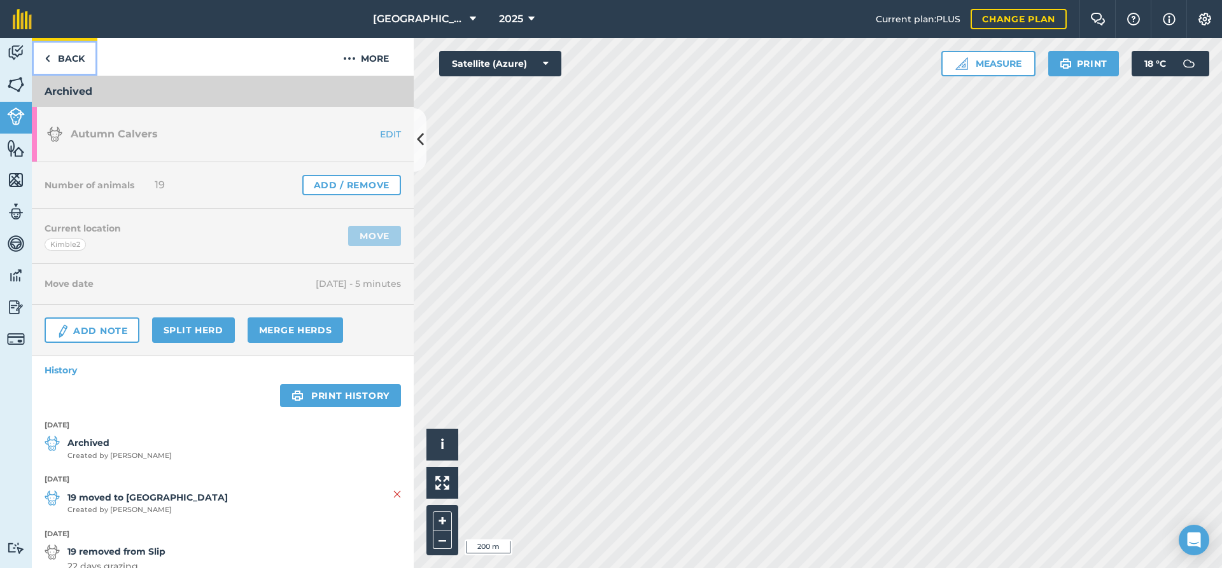
click at [52, 58] on link "Back" at bounding box center [65, 57] width 66 height 38
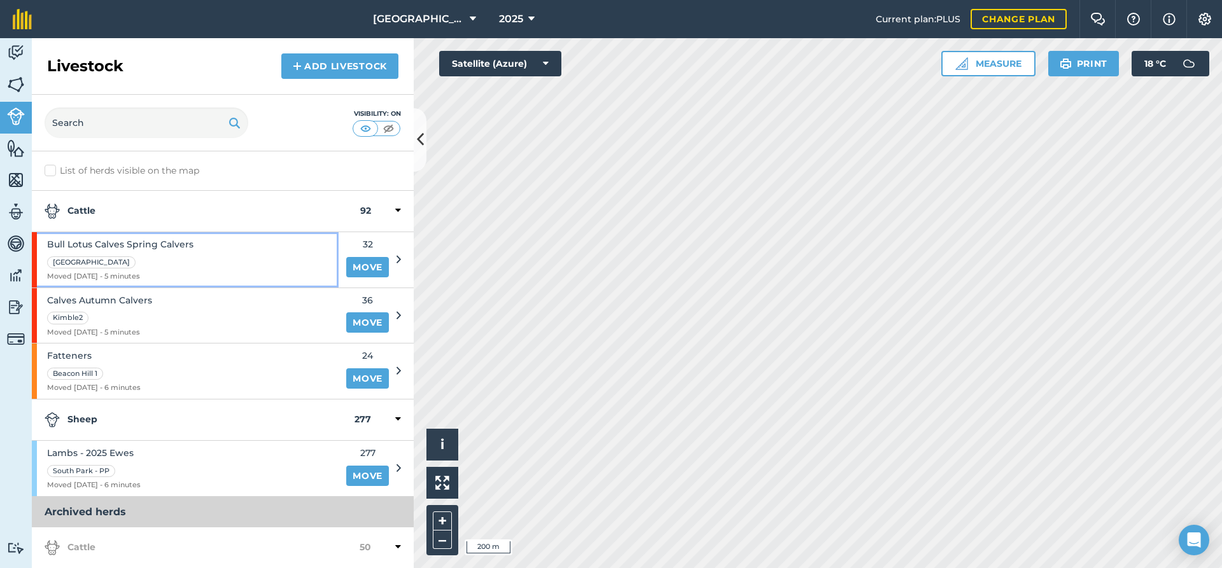
click at [123, 251] on span "Bull Lotus Calves Spring Calvers" at bounding box center [120, 244] width 146 height 14
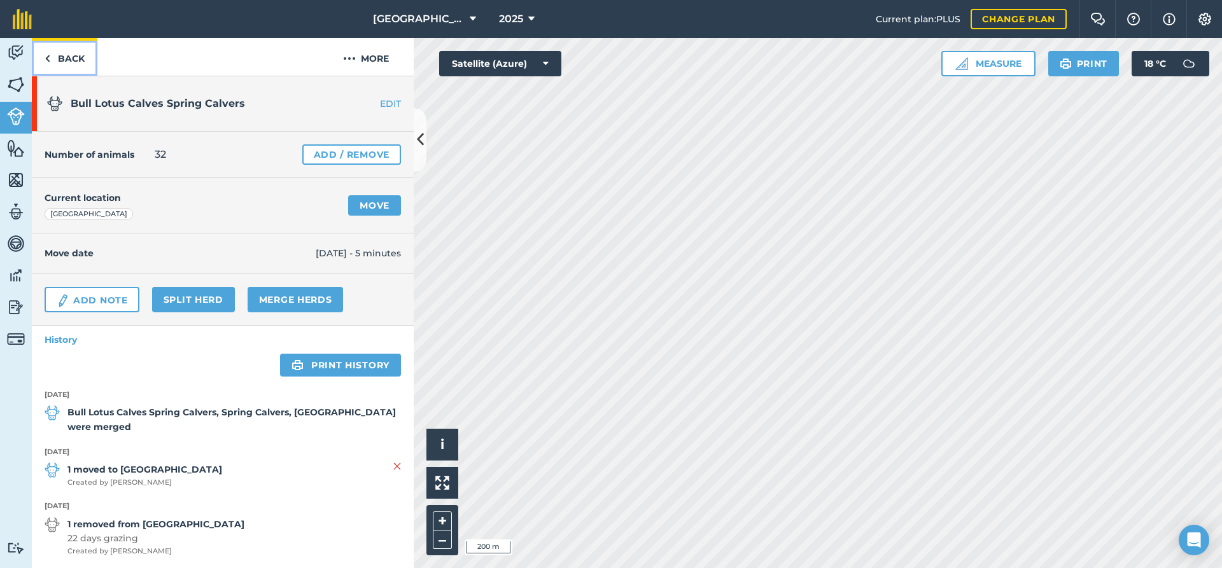
click at [59, 59] on link "Back" at bounding box center [65, 57] width 66 height 38
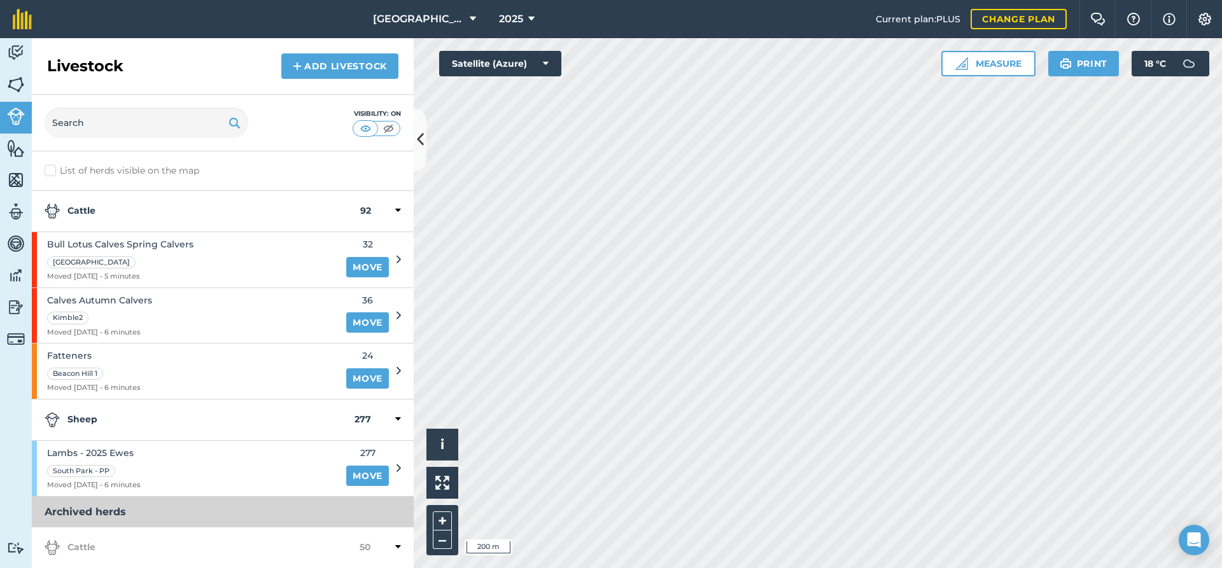
scroll to position [164, 0]
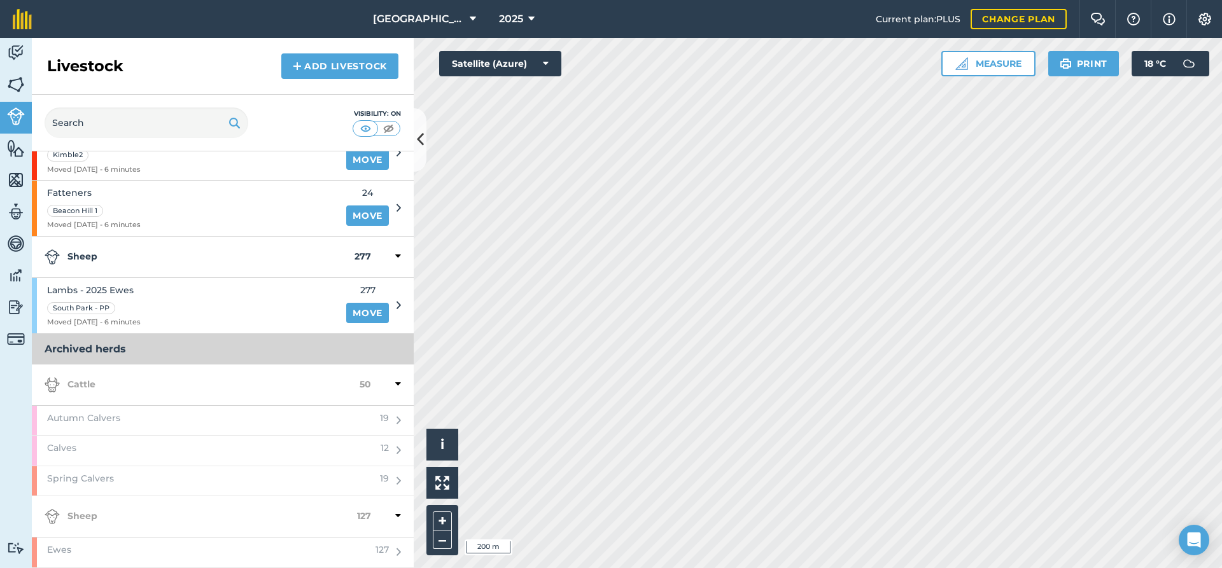
click at [397, 385] on icon at bounding box center [398, 384] width 6 height 11
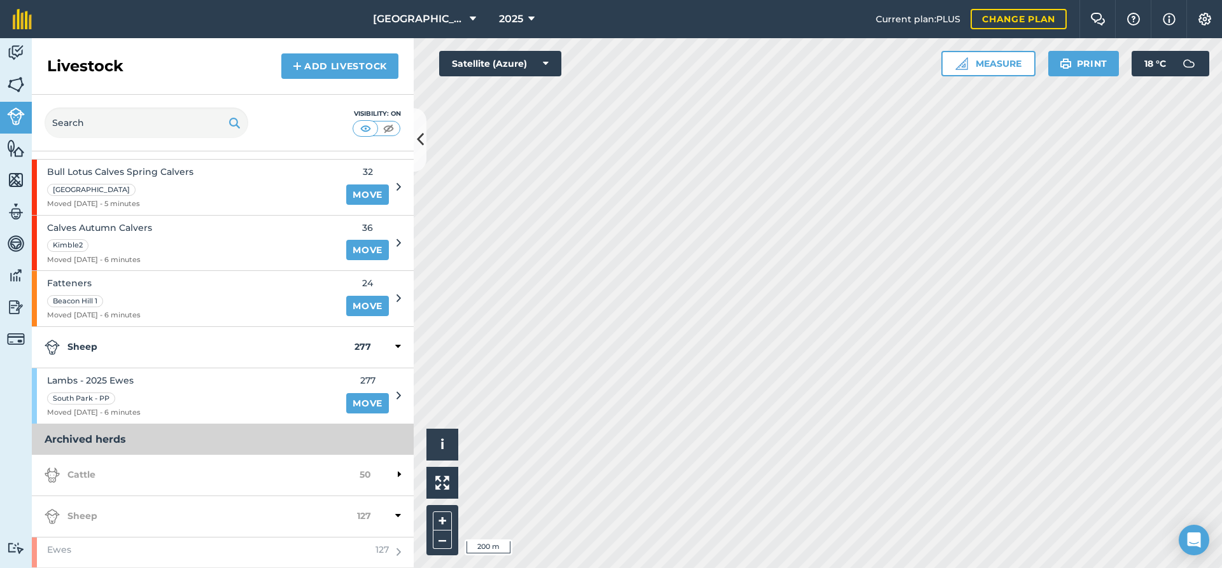
click at [390, 474] on div at bounding box center [386, 475] width 30 height 15
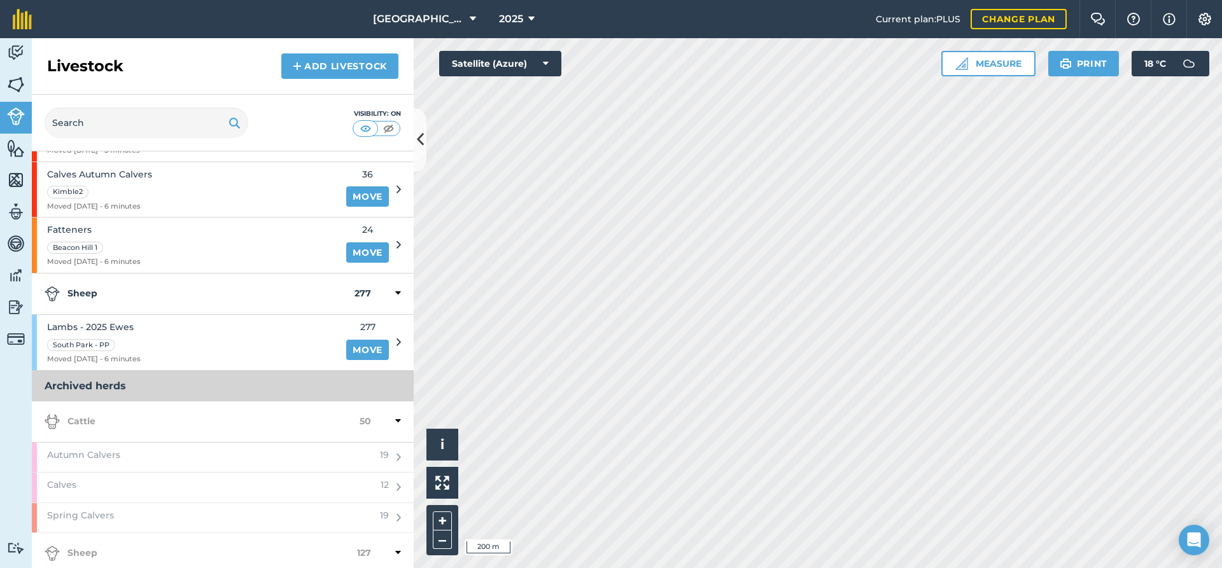
scroll to position [164, 0]
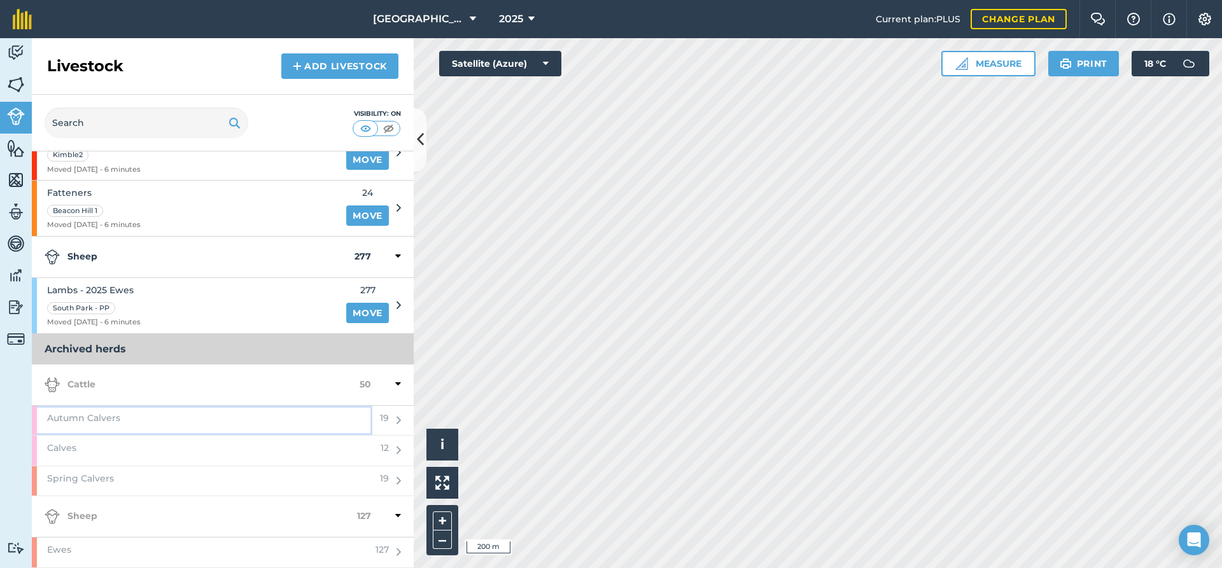
click at [115, 413] on span "Autumn Calvers" at bounding box center [83, 418] width 73 height 14
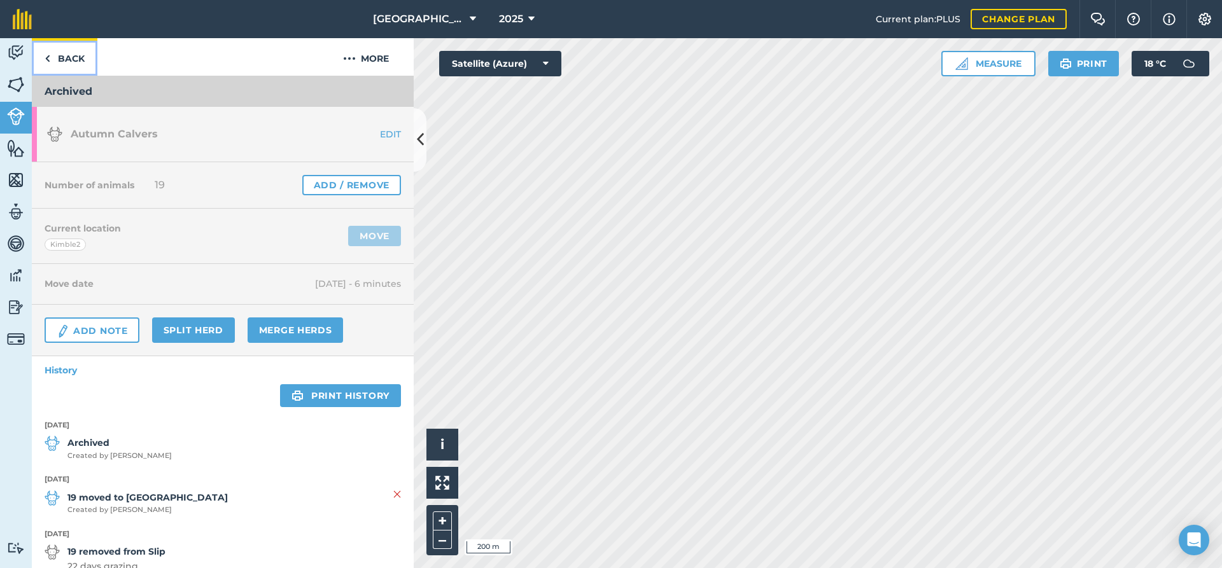
click at [59, 60] on link "Back" at bounding box center [65, 57] width 66 height 38
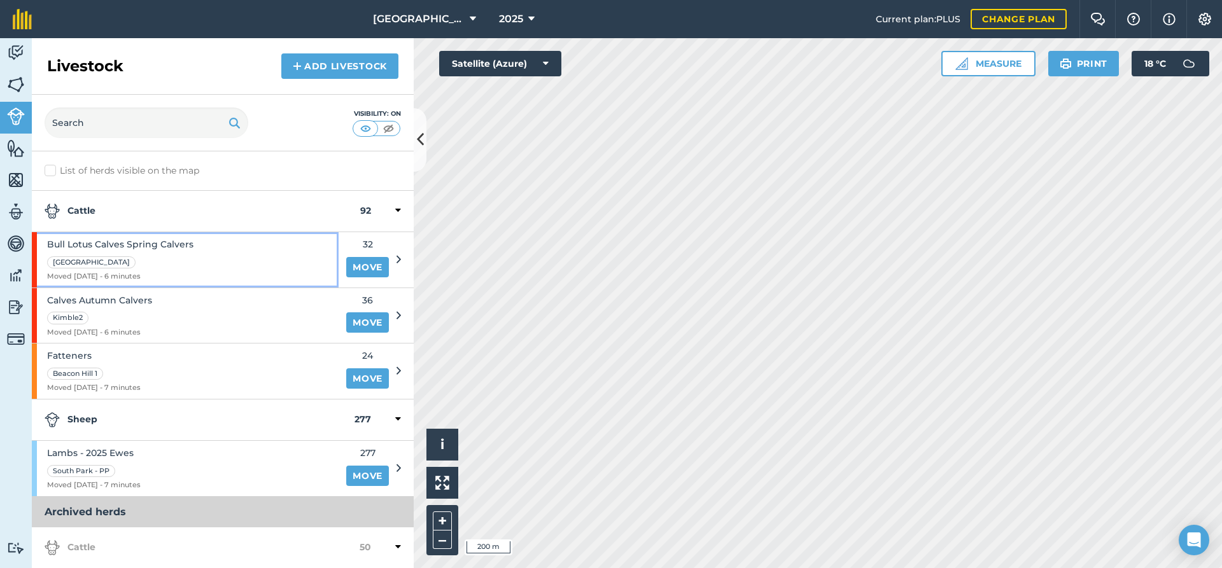
click at [123, 246] on span "Bull Lotus Calves Spring Calvers" at bounding box center [120, 244] width 146 height 14
